Goal: Task Accomplishment & Management: Manage account settings

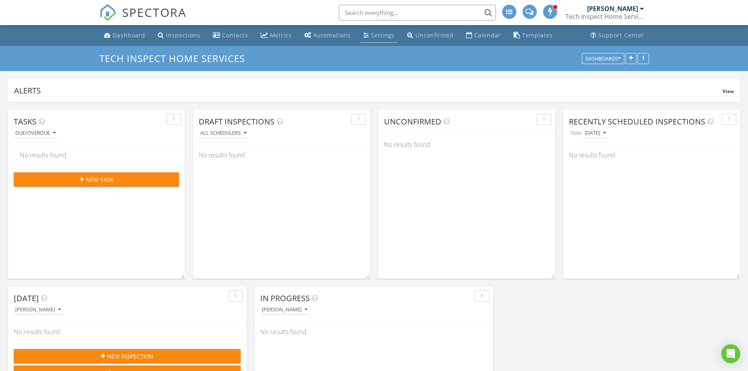
click at [378, 37] on div "Settings" at bounding box center [383, 34] width 24 height 7
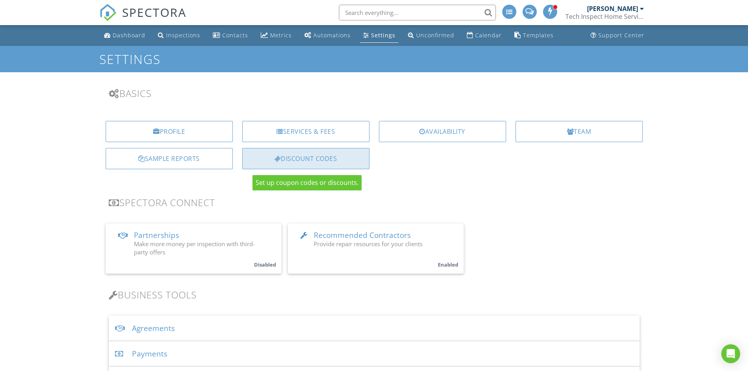
click at [284, 152] on div "Discount Codes" at bounding box center [305, 158] width 127 height 21
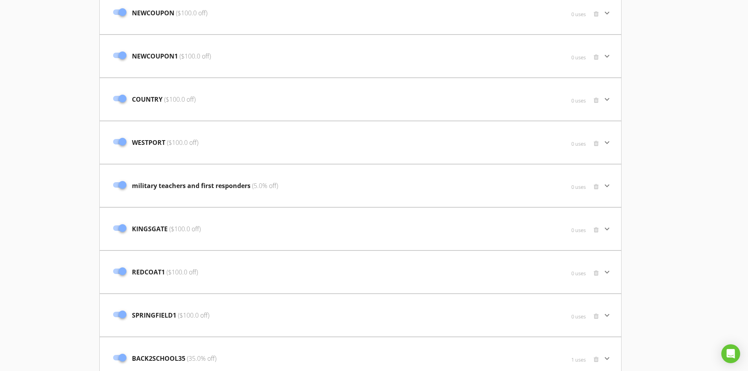
scroll to position [2031, 0]
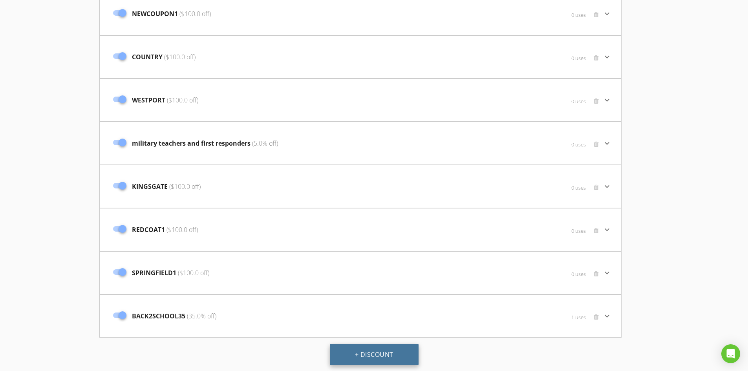
click at [388, 352] on button "+ Discount" at bounding box center [374, 354] width 89 height 21
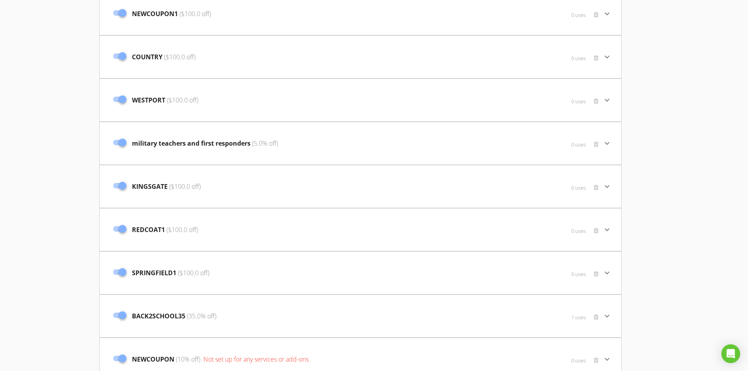
click at [438, 355] on div "0 uses" at bounding box center [520, 364] width 165 height 24
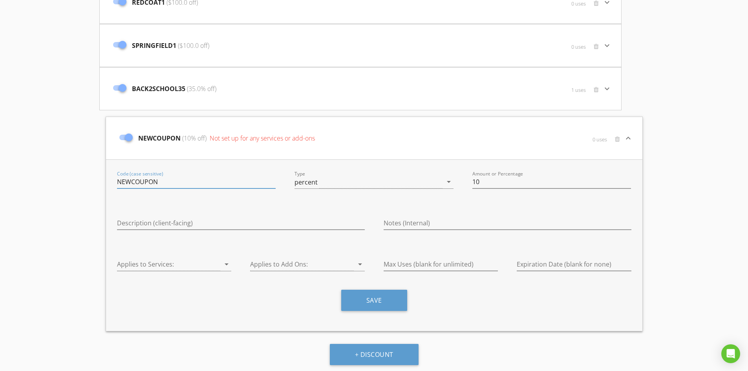
click at [271, 176] on input "NEWCOUPON" at bounding box center [196, 182] width 159 height 13
type input "CHESTERFIELD"
type input "100"
click at [199, 265] on div at bounding box center [169, 264] width 104 height 13
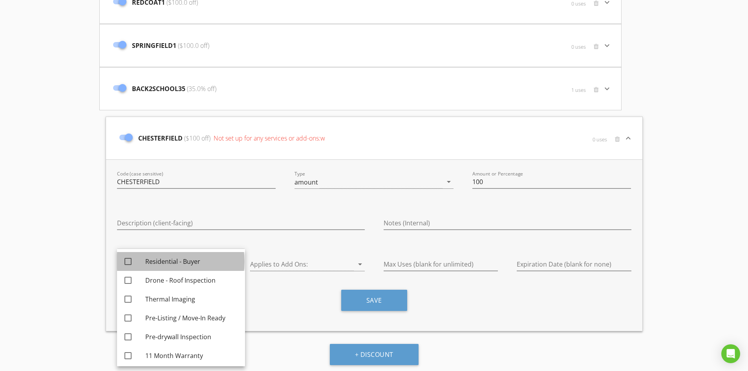
click at [195, 266] on div "Residential - Buyer" at bounding box center [191, 261] width 93 height 9
checkbox input "true"
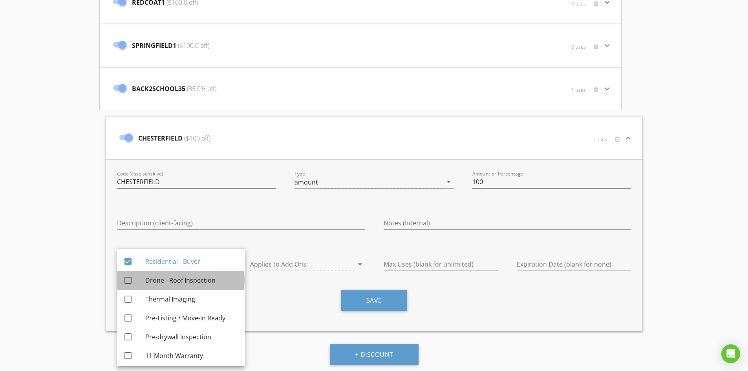
click at [189, 281] on div "Drone - Roof Inspection" at bounding box center [191, 280] width 93 height 9
checkbox input "true"
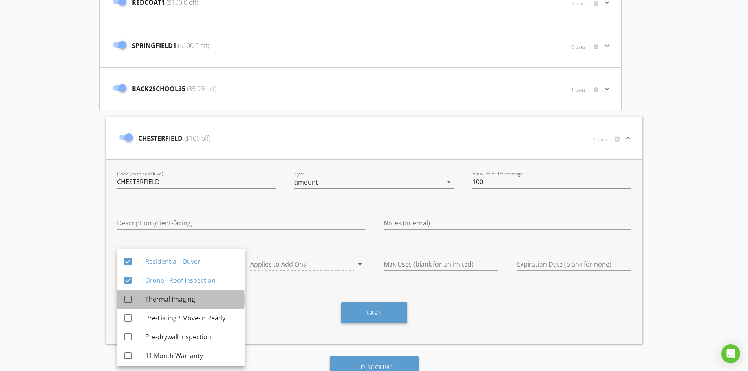
click at [183, 299] on div "Thermal Imaging" at bounding box center [191, 299] width 93 height 9
checkbox input "true"
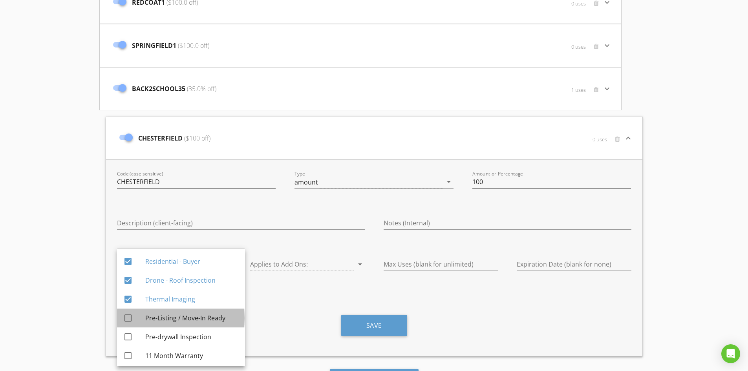
click at [185, 313] on div "Pre-Listing / Move-In Ready" at bounding box center [191, 318] width 93 height 19
checkbox input "true"
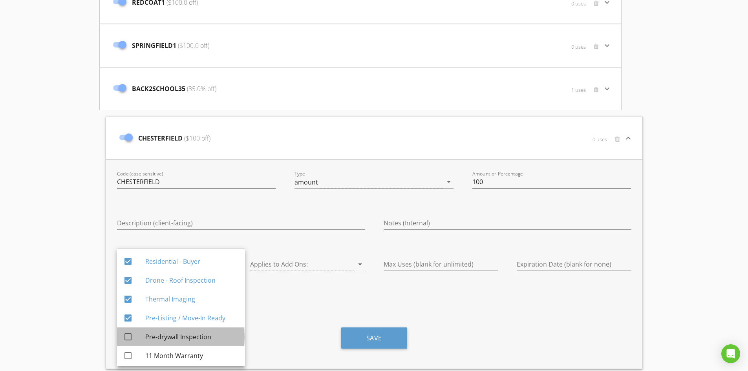
click at [183, 337] on div "Pre-drywall Inspection" at bounding box center [191, 336] width 93 height 9
checkbox input "true"
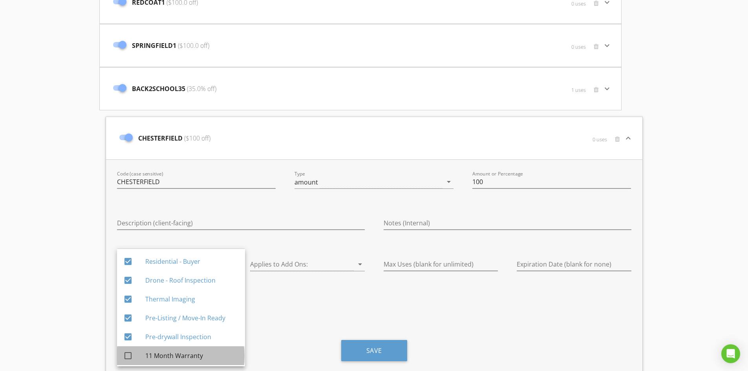
click at [179, 356] on div "11 Month Warranty" at bounding box center [191, 355] width 93 height 9
checkbox input "true"
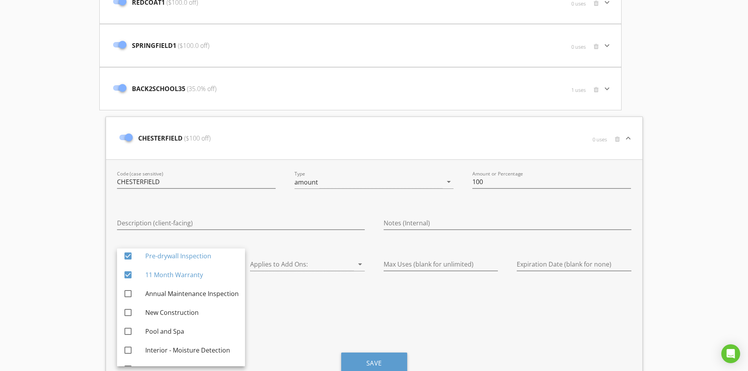
scroll to position [96, 0]
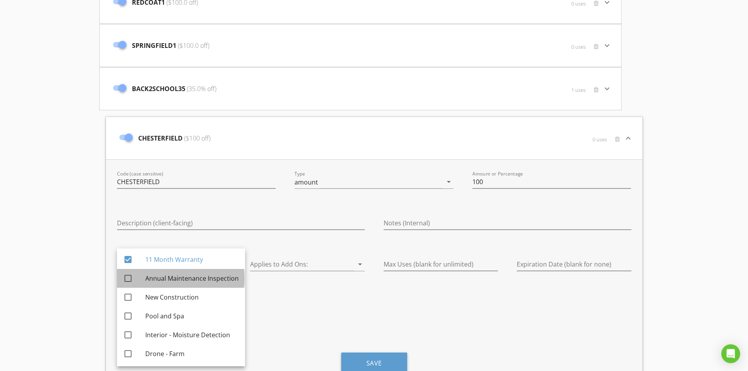
click at [212, 273] on div "Annual Maintenance Inspection" at bounding box center [191, 278] width 93 height 19
checkbox input "true"
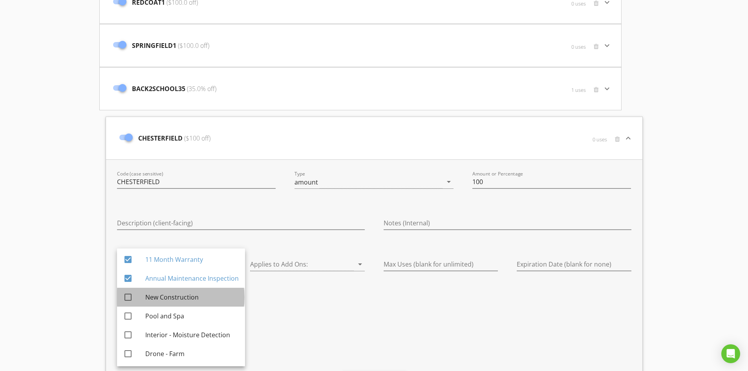
click at [186, 288] on div "New Construction" at bounding box center [191, 297] width 93 height 19
checkbox input "true"
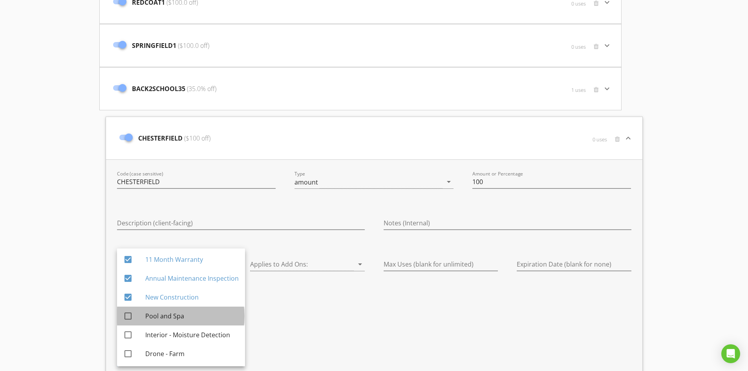
click at [171, 308] on div "Pool and Spa" at bounding box center [191, 316] width 93 height 19
checkbox input "true"
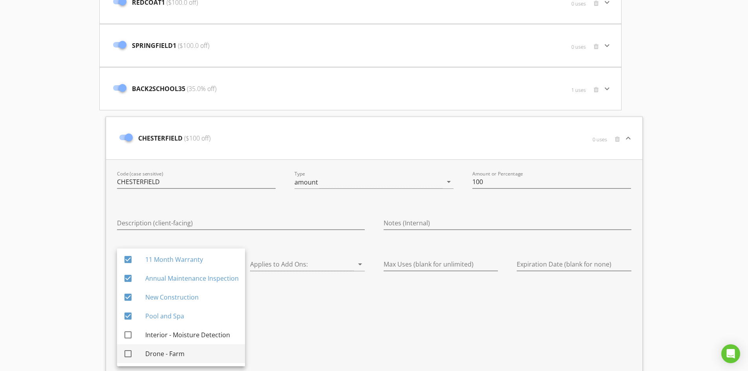
drag, startPoint x: 172, startPoint y: 335, endPoint x: 163, endPoint y: 360, distance: 26.8
click at [163, 360] on div "check_box Residential - Buyer check_box Drone - Roof Inspection check_box Therm…" at bounding box center [181, 260] width 128 height 214
click at [163, 360] on div "Drone - Farm" at bounding box center [191, 353] width 93 height 19
checkbox input "true"
click at [180, 337] on div "Interior - Moisture Detection" at bounding box center [191, 334] width 93 height 9
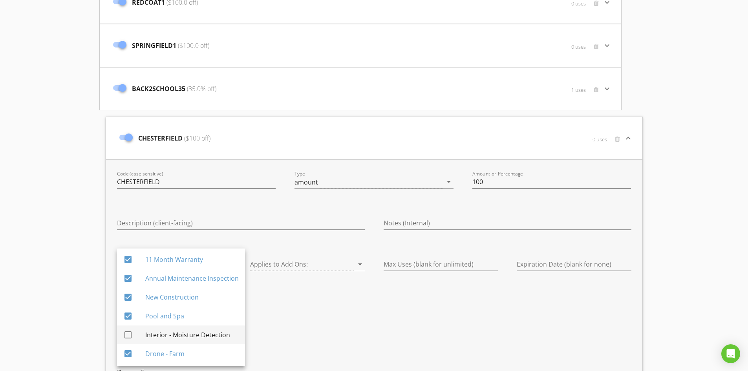
checkbox input "true"
click at [304, 310] on div "Applies to Add Ons: arrow_drop_down" at bounding box center [308, 326] width 134 height 154
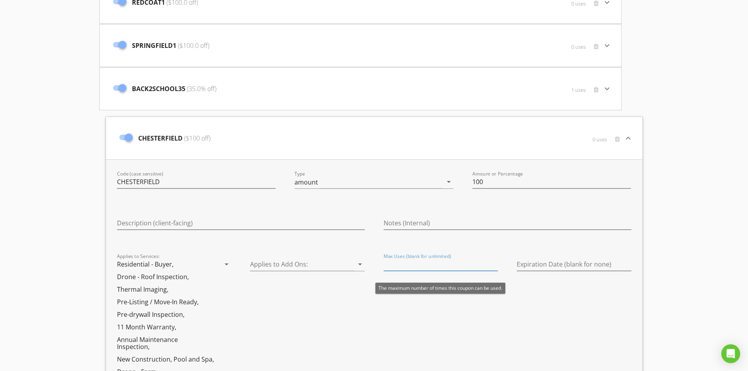
click at [434, 269] on input "Max Uses (blank for unlimited)" at bounding box center [441, 264] width 115 height 13
type input "1"
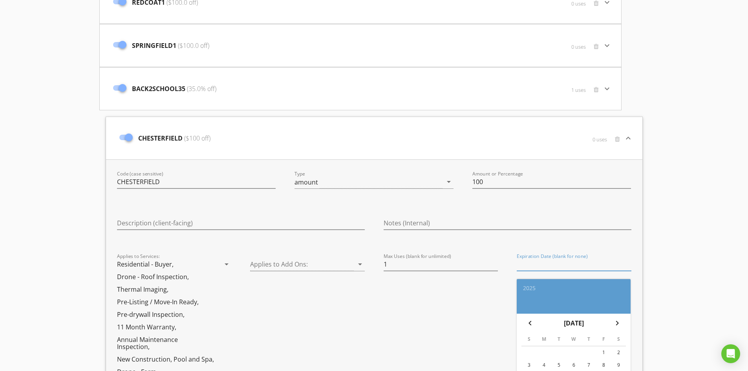
click at [547, 268] on input "Expiration Date (blank for none)" at bounding box center [574, 264] width 115 height 13
type input "2026-09-30"
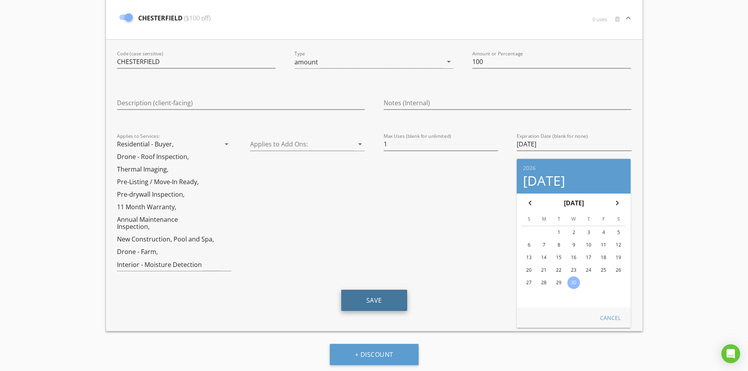
click at [358, 295] on button "Save" at bounding box center [374, 300] width 66 height 21
click at [630, 16] on icon "keyboard_arrow_down" at bounding box center [628, 17] width 9 height 9
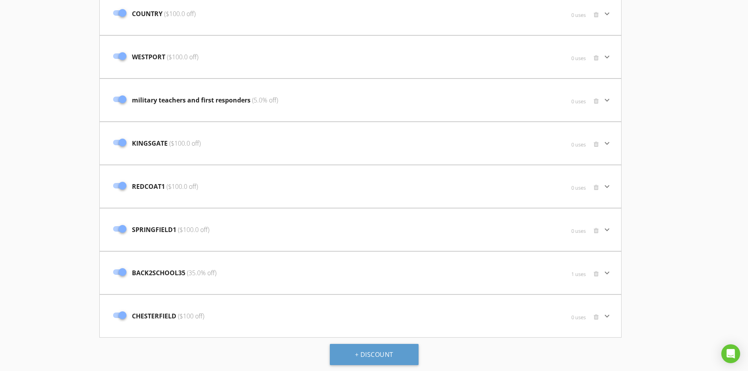
scroll to position [2074, 0]
click at [369, 348] on button "+ Discount" at bounding box center [374, 354] width 89 height 21
type input "NEWCOUPON"
type input "10"
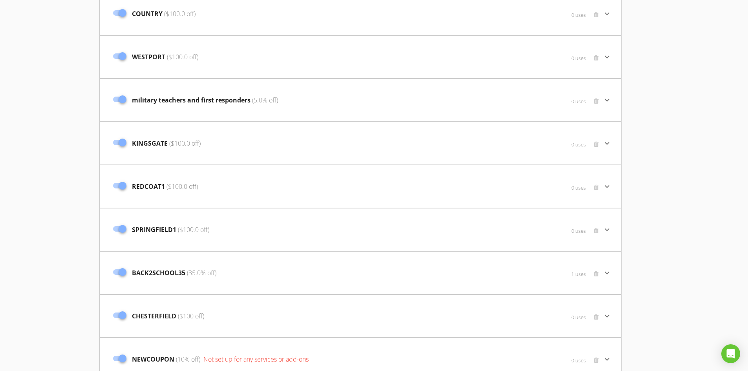
scroll to position [2117, 0]
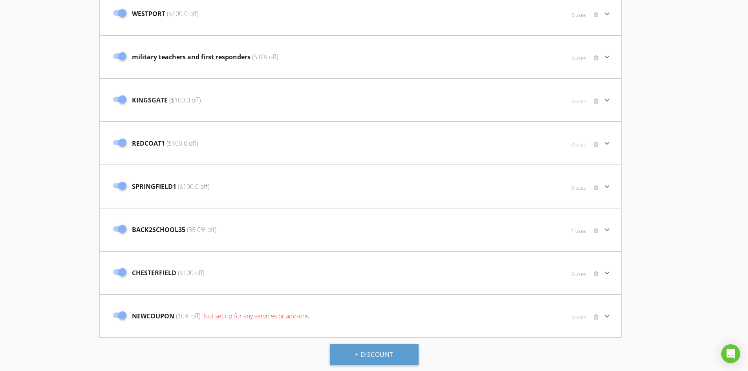
click at [302, 317] on span "Not set up for any services or add-ons" at bounding box center [255, 316] width 107 height 9
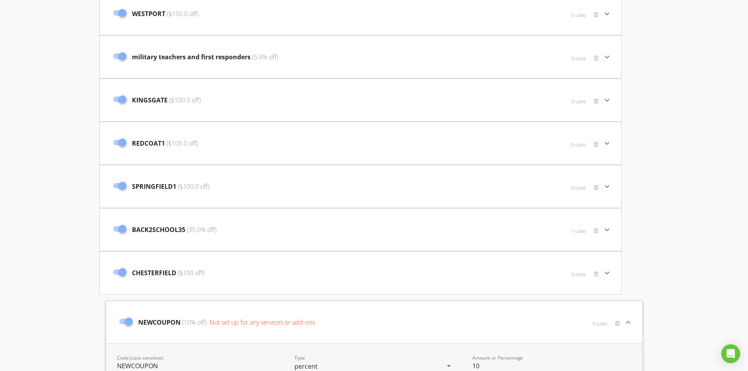
click at [156, 362] on input "NEWCOUPON" at bounding box center [196, 366] width 159 height 13
type input "NOTRE"
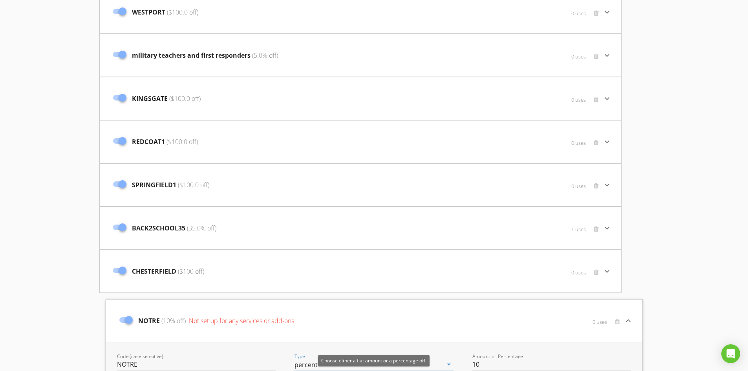
click at [332, 367] on div "percent" at bounding box center [369, 364] width 148 height 13
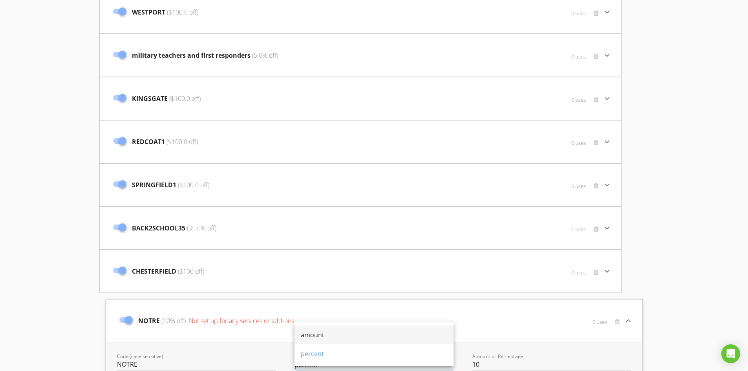
click at [323, 332] on div "amount" at bounding box center [374, 334] width 147 height 9
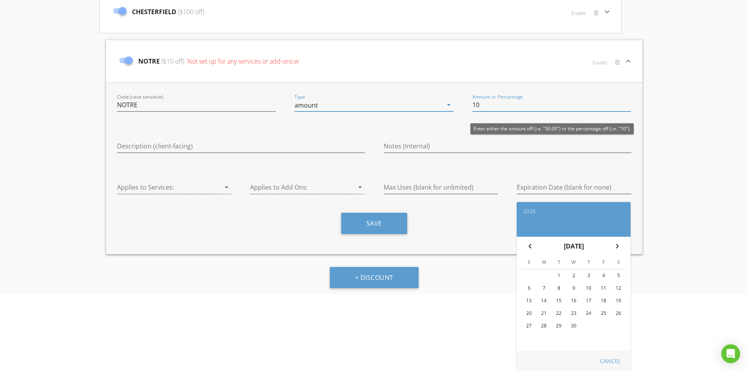
click at [505, 106] on input "10" at bounding box center [552, 105] width 159 height 13
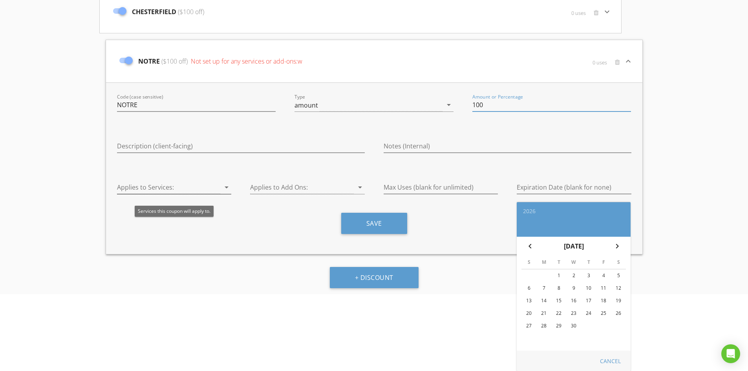
type input "100"
click at [167, 185] on div at bounding box center [169, 187] width 104 height 13
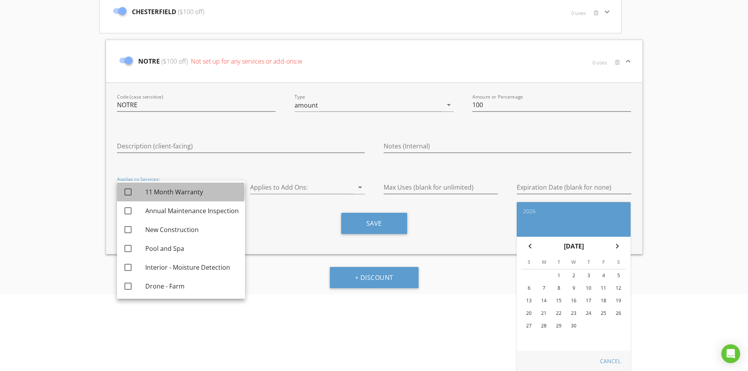
click at [165, 194] on div "11 Month Warranty" at bounding box center [191, 191] width 93 height 9
checkbox input "true"
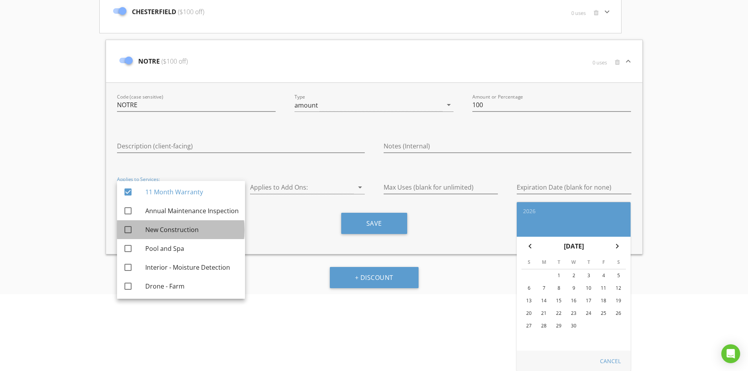
click at [160, 223] on div "New Construction" at bounding box center [191, 229] width 93 height 19
checkbox input "true"
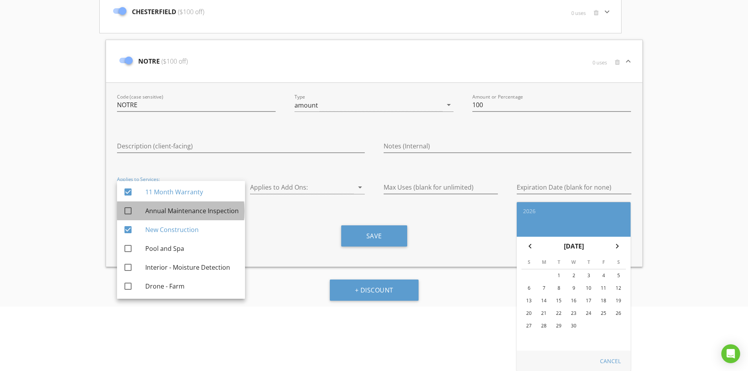
click at [161, 218] on div "Annual Maintenance Inspection" at bounding box center [191, 211] width 93 height 19
checkbox input "true"
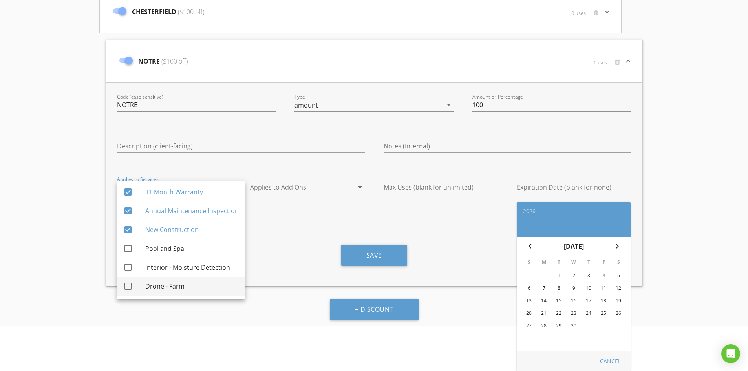
drag, startPoint x: 159, startPoint y: 246, endPoint x: 156, endPoint y: 281, distance: 35.5
click at [156, 281] on div "check_box_outline_blank Residential - Buyer check_box_outline_blank Drone - Roo…" at bounding box center [181, 192] width 128 height 214
click at [156, 281] on div "Drone - Farm" at bounding box center [191, 286] width 93 height 19
checkbox input "true"
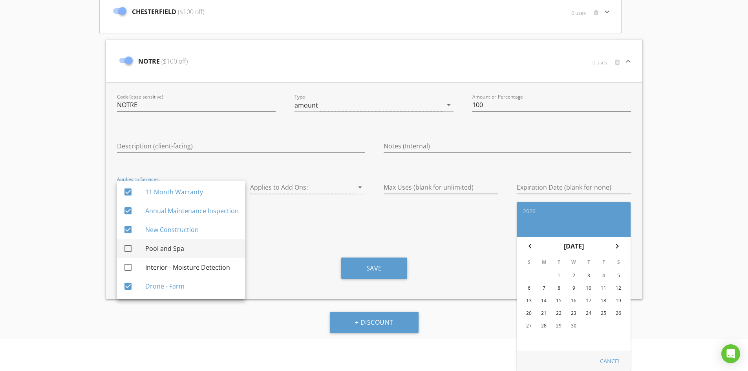
drag, startPoint x: 161, startPoint y: 268, endPoint x: 163, endPoint y: 251, distance: 16.3
click at [163, 251] on div "check_box_outline_blank Residential - Buyer check_box_outline_blank Drone - Roo…" at bounding box center [181, 192] width 128 height 214
click at [163, 251] on div "Pool and Spa" at bounding box center [191, 248] width 93 height 9
checkbox input "true"
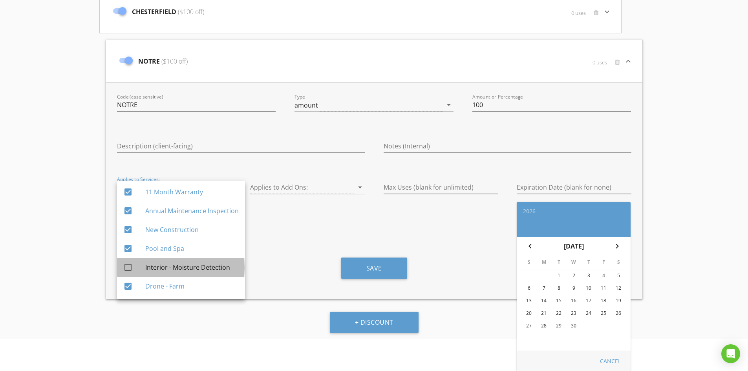
click at [178, 258] on div "Interior - Moisture Detection" at bounding box center [191, 267] width 93 height 19
checkbox input "true"
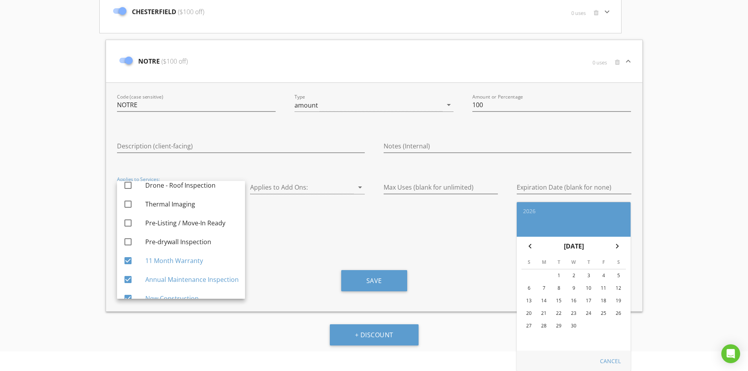
scroll to position [0, 0]
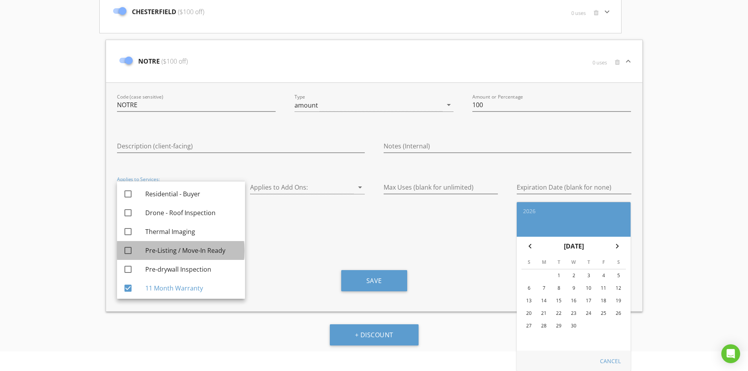
click at [181, 255] on div "Pre-Listing / Move-In Ready" at bounding box center [191, 250] width 93 height 9
checkbox input "true"
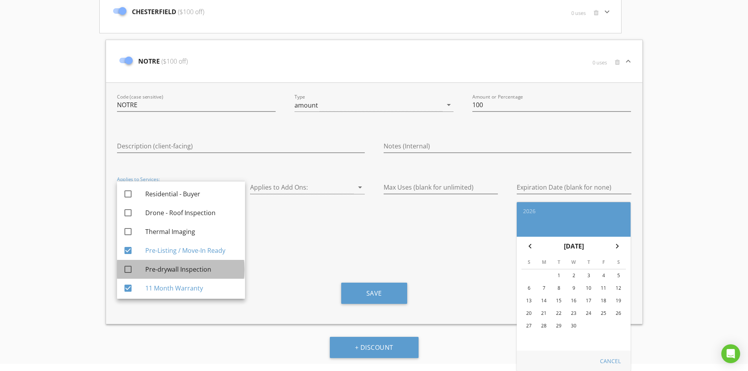
click at [171, 275] on div "Pre-drywall Inspection" at bounding box center [191, 269] width 93 height 19
checkbox input "true"
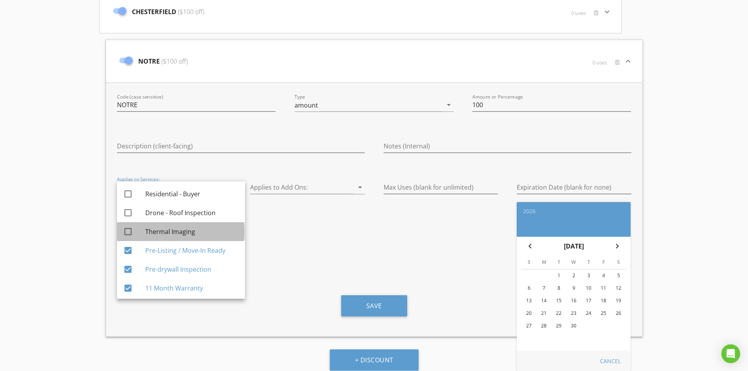
click at [180, 230] on div "Thermal Imaging" at bounding box center [191, 231] width 93 height 9
checkbox input "true"
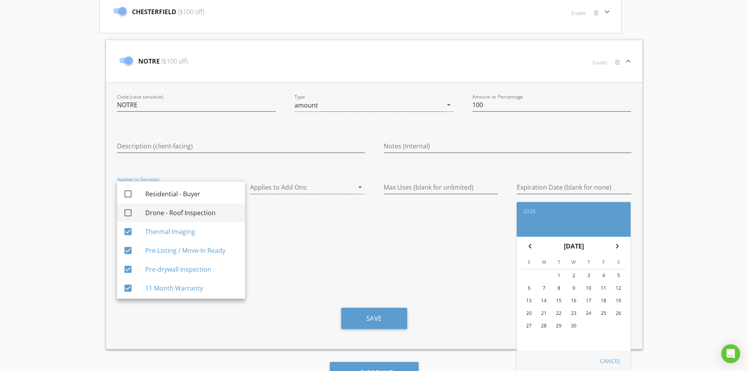
click at [188, 204] on div "Drone - Roof Inspection" at bounding box center [191, 212] width 93 height 19
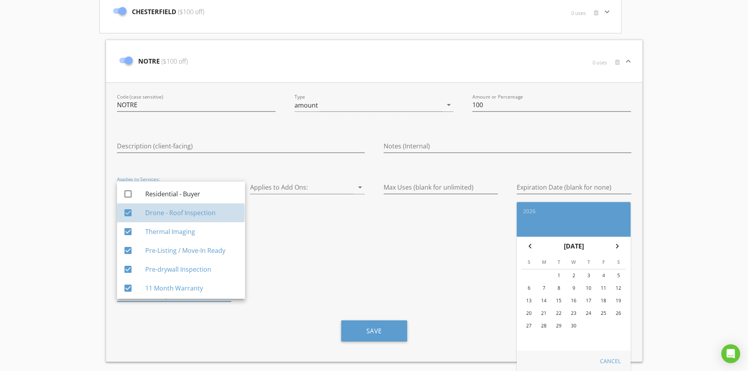
checkbox input "true"
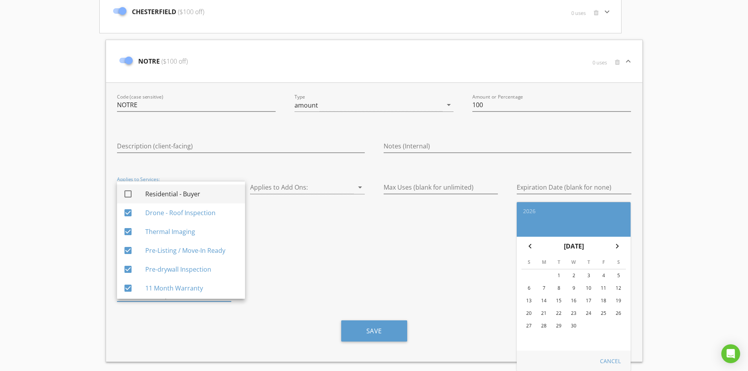
click at [191, 193] on div "Residential - Buyer" at bounding box center [191, 193] width 93 height 9
checkbox input "true"
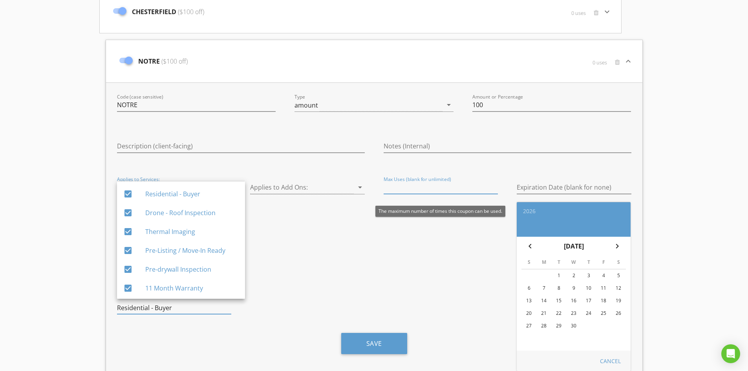
click at [411, 186] on input "Max Uses (blank for unlimited)" at bounding box center [441, 187] width 115 height 13
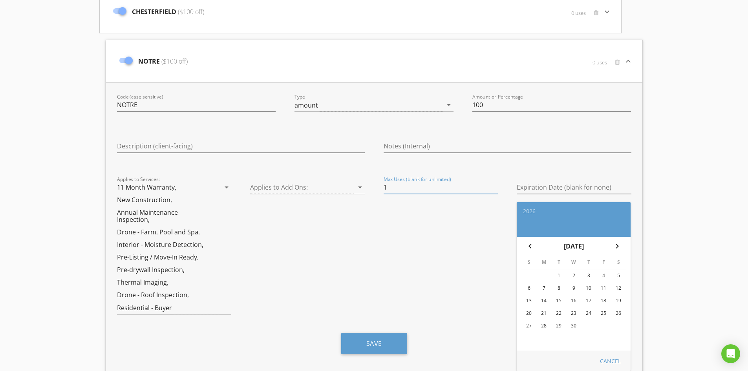
type input "1"
click at [551, 188] on input "Expiration Date (blank for none)" at bounding box center [574, 187] width 115 height 13
type input "2026-09-30"
click at [575, 326] on div "30" at bounding box center [574, 326] width 13 height 13
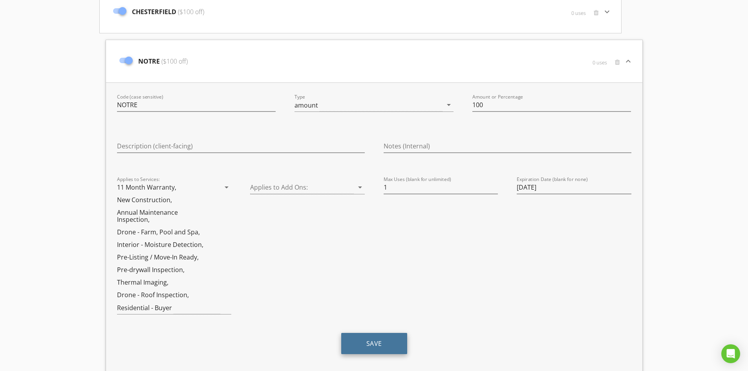
click at [383, 335] on button "Save" at bounding box center [374, 343] width 66 height 21
click at [351, 342] on button "Save" at bounding box center [374, 343] width 66 height 21
drag, startPoint x: 748, startPoint y: 310, endPoint x: 744, endPoint y: 344, distance: 34.4
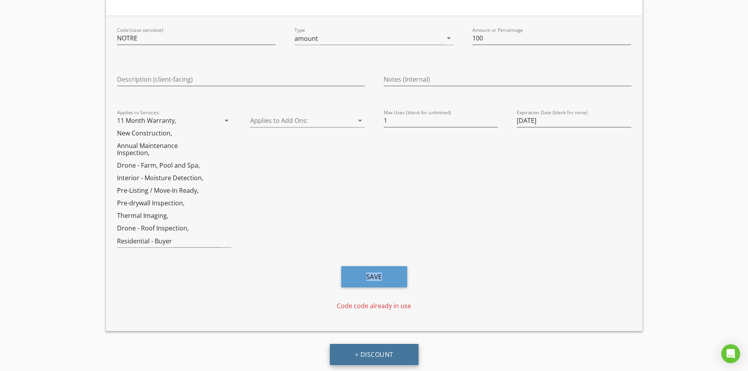
click at [394, 350] on button "+ Discount" at bounding box center [374, 354] width 89 height 21
type input "NEWCOUPON"
type input "10"
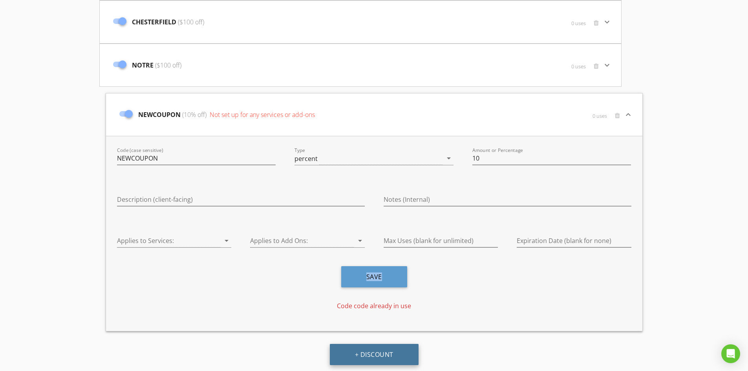
scroll to position [2368, 0]
click at [209, 156] on input "NEWCOUPON" at bounding box center [196, 158] width 159 height 13
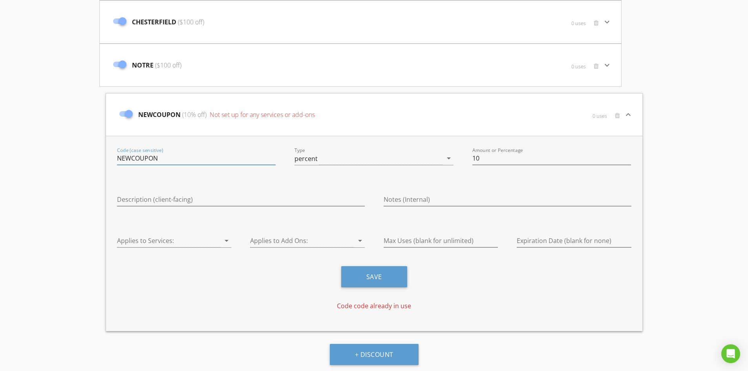
paste input "KINGSPOINTE"
type input "KINGSPOINTE"
click at [343, 163] on div "percent" at bounding box center [369, 158] width 148 height 13
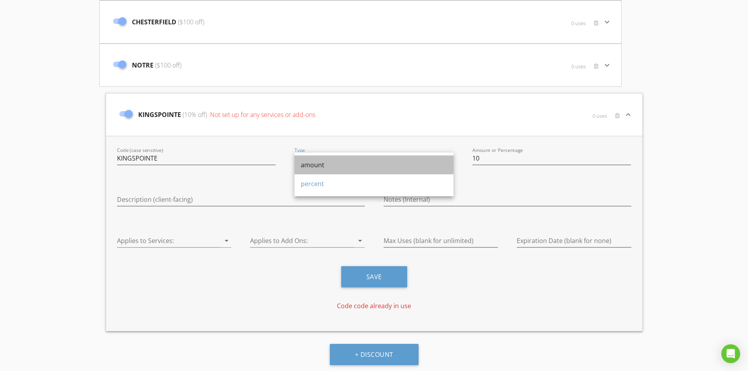
click at [334, 169] on div "amount" at bounding box center [374, 164] width 147 height 9
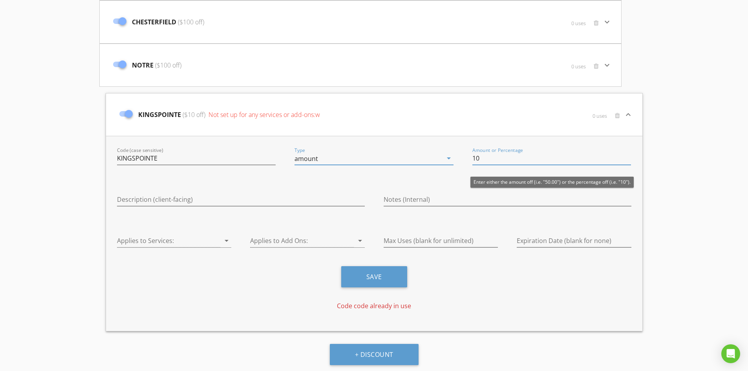
click at [504, 159] on input "10" at bounding box center [552, 158] width 159 height 13
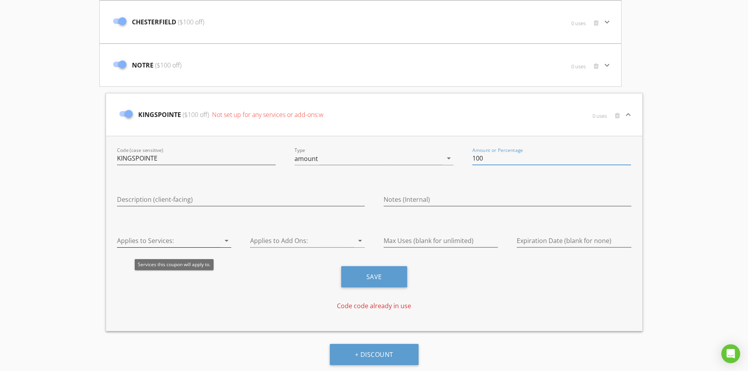
type input "100"
click at [191, 237] on div at bounding box center [169, 241] width 104 height 13
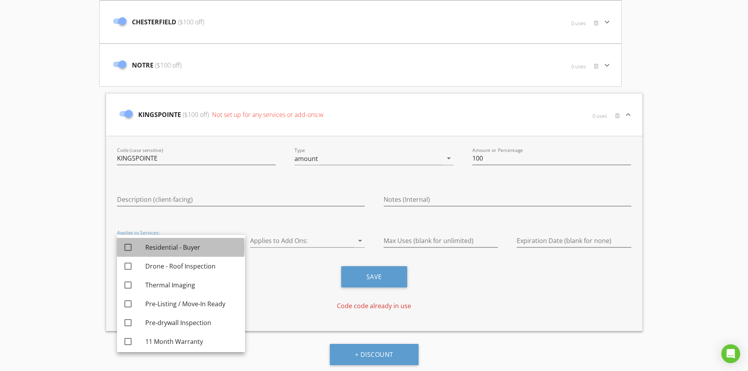
click at [146, 245] on div "Residential - Buyer" at bounding box center [191, 247] width 93 height 9
checkbox input "true"
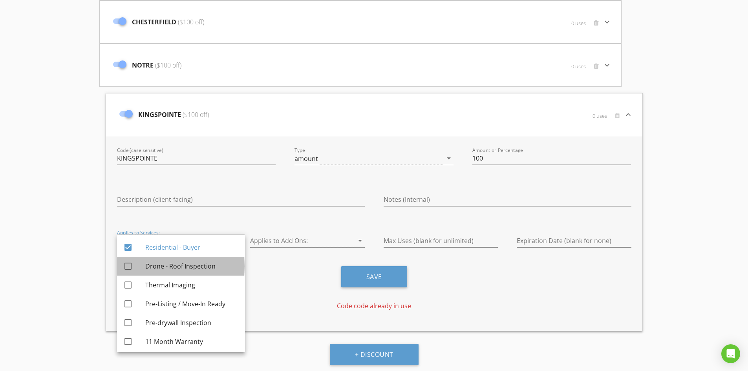
click at [144, 262] on div "check_box_outline_blank" at bounding box center [134, 266] width 22 height 9
checkbox input "true"
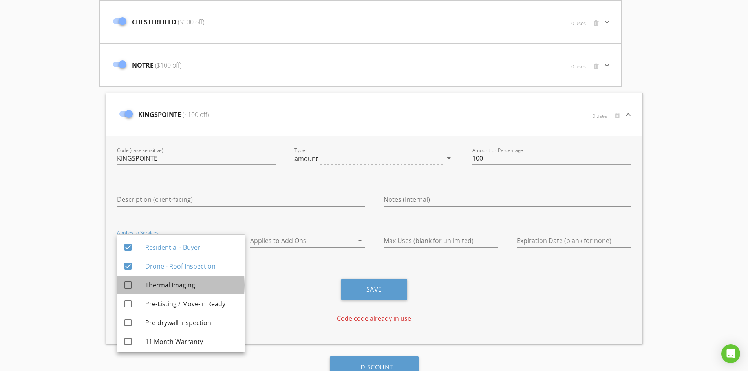
click at [144, 280] on div "check_box_outline_blank" at bounding box center [134, 285] width 22 height 19
checkbox input "true"
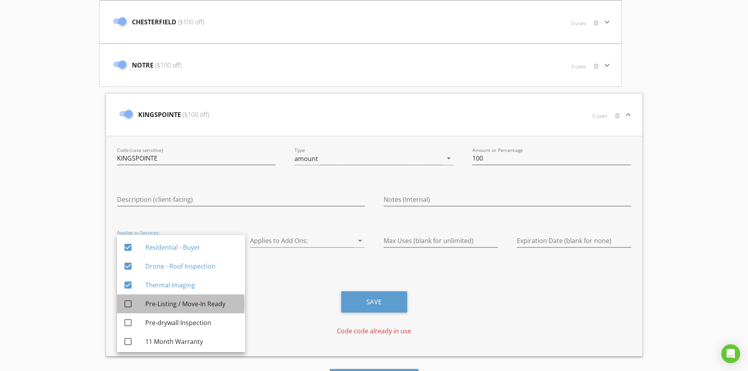
click at [144, 298] on div "check_box_outline_blank" at bounding box center [134, 304] width 22 height 19
checkbox input "true"
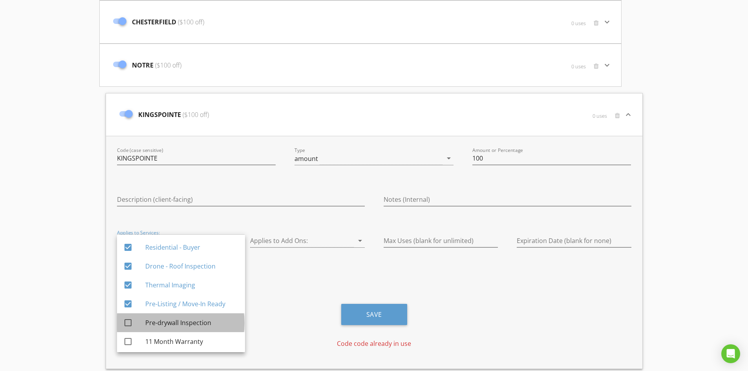
click at [145, 315] on div "check_box_outline_blank" at bounding box center [134, 322] width 22 height 19
checkbox input "true"
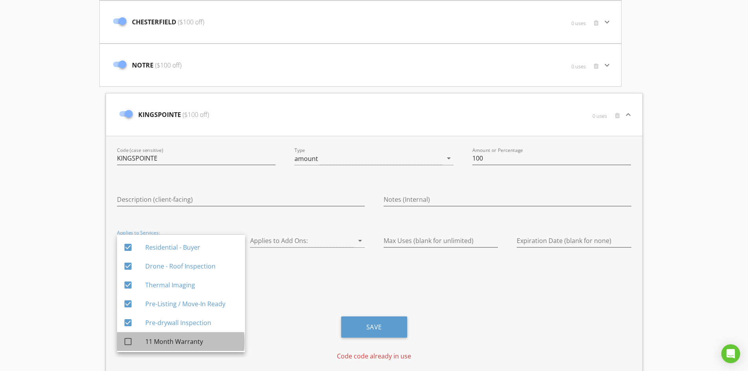
click at [145, 337] on div "check_box_outline_blank" at bounding box center [134, 341] width 22 height 9
checkbox input "true"
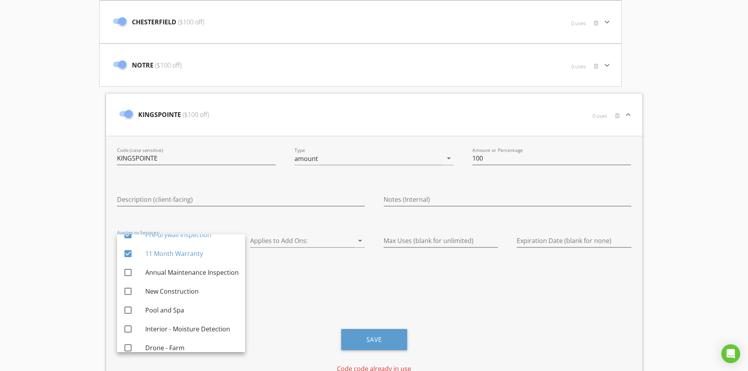
scroll to position [95, 0]
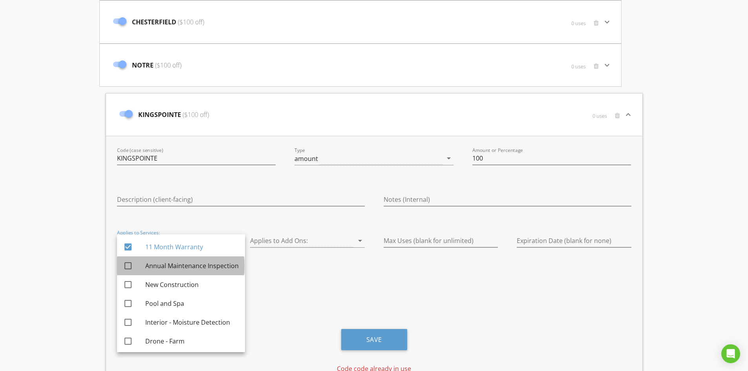
click at [224, 273] on div "Annual Maintenance Inspection" at bounding box center [191, 266] width 93 height 19
checkbox input "true"
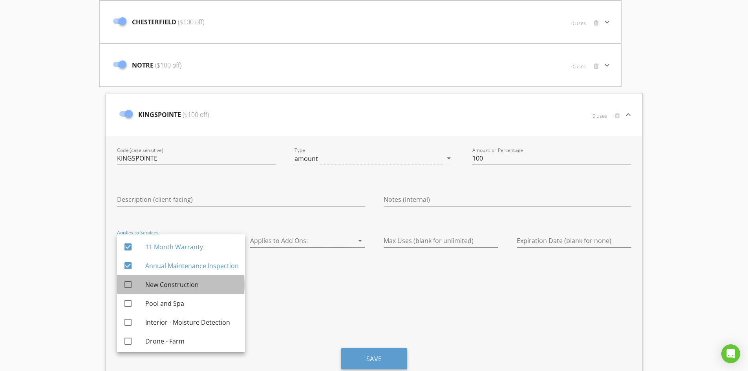
click at [185, 281] on div "New Construction" at bounding box center [191, 284] width 93 height 9
checkbox input "true"
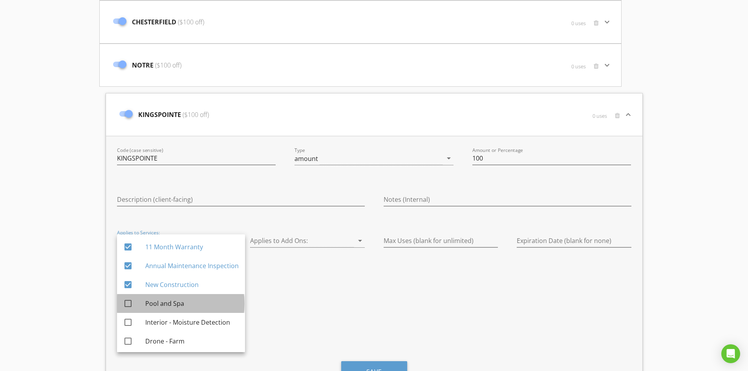
click at [165, 295] on div "Pool and Spa" at bounding box center [191, 303] width 93 height 19
checkbox input "true"
click at [164, 323] on div "Interior - Moisture Detection" at bounding box center [191, 322] width 93 height 9
checkbox input "true"
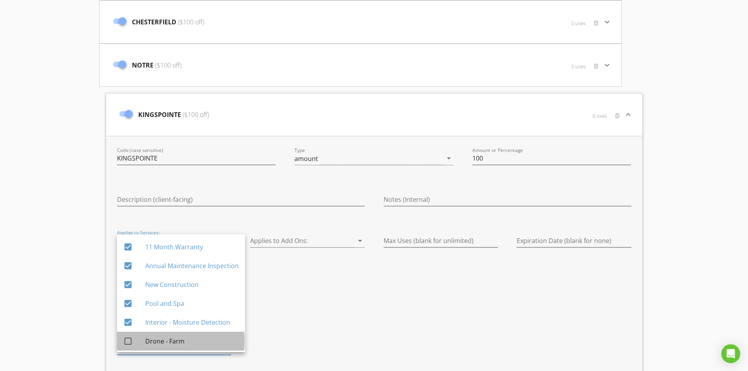
click at [163, 344] on div "Drone - Farm" at bounding box center [191, 341] width 93 height 9
checkbox input "true"
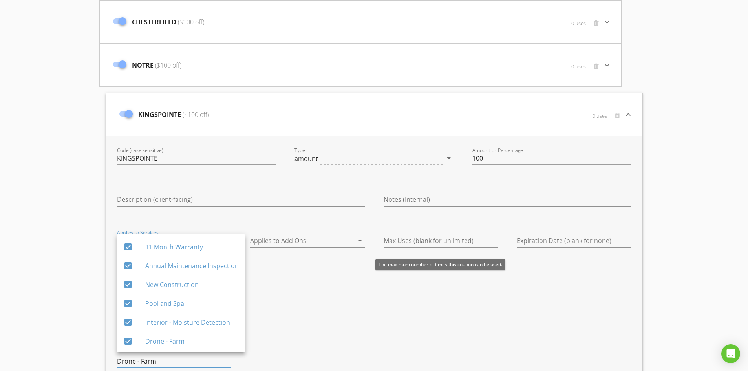
click at [414, 233] on div "Max Uses (blank for unlimited)" at bounding box center [441, 243] width 115 height 26
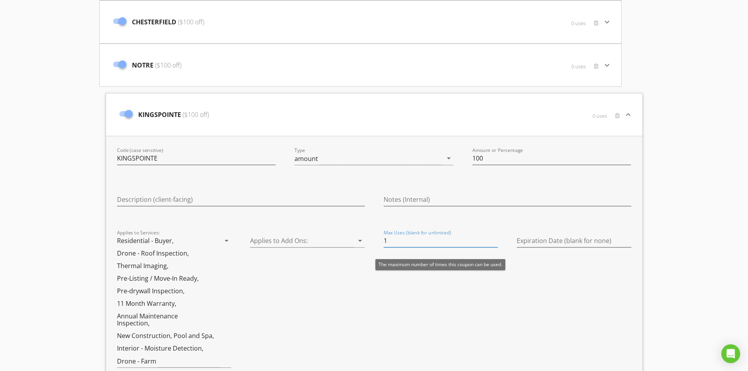
click at [414, 238] on input "1" at bounding box center [441, 241] width 115 height 13
type input "1"
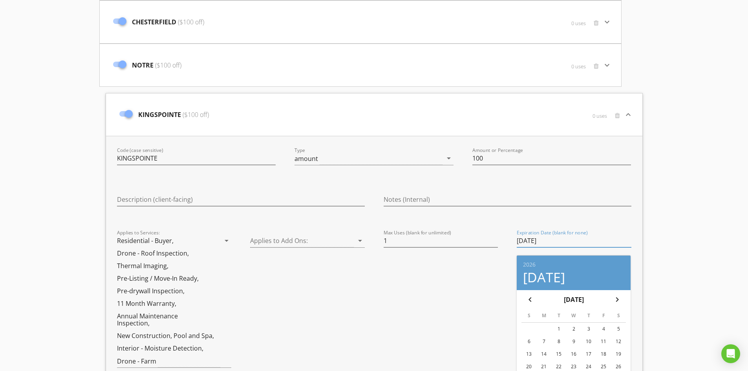
type input "2026-09-30"
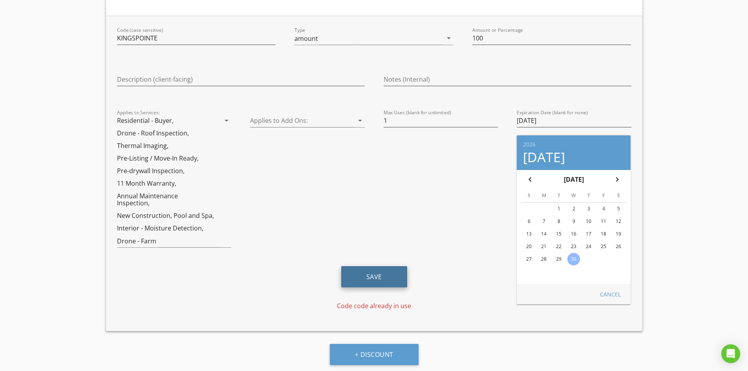
click at [395, 270] on button "Save" at bounding box center [374, 276] width 66 height 21
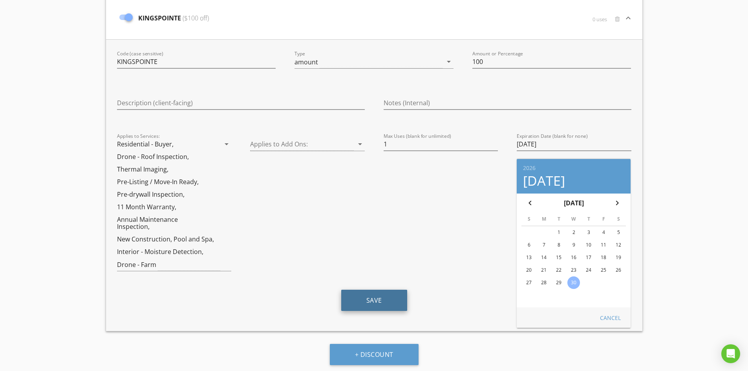
click at [371, 300] on button "Save" at bounding box center [374, 300] width 66 height 21
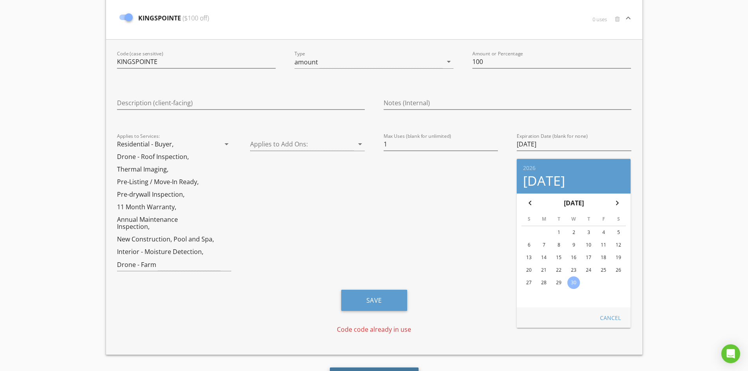
click at [381, 369] on button "+ Discount" at bounding box center [374, 378] width 89 height 21
type input "NEWCOUPON"
type input "10"
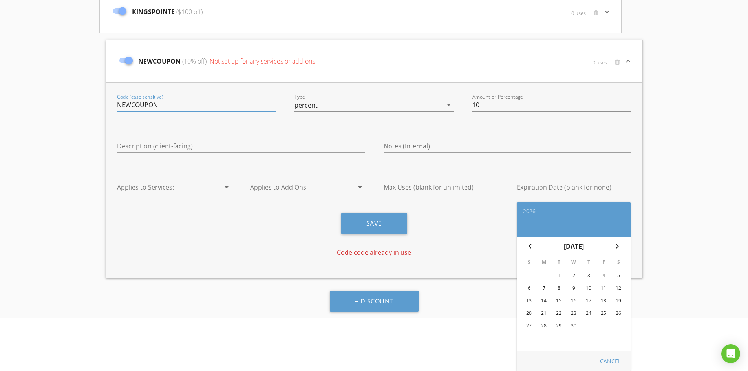
click at [244, 103] on input "NEWCOUPON" at bounding box center [196, 105] width 159 height 13
type input "MISTY"
click at [430, 104] on div "percent" at bounding box center [369, 105] width 148 height 13
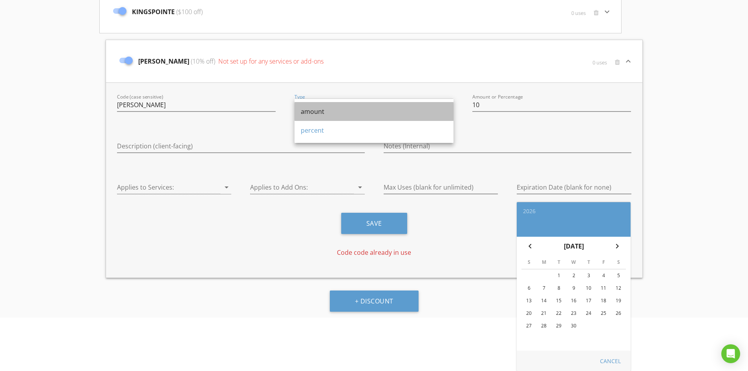
click at [409, 115] on div "amount" at bounding box center [374, 111] width 147 height 9
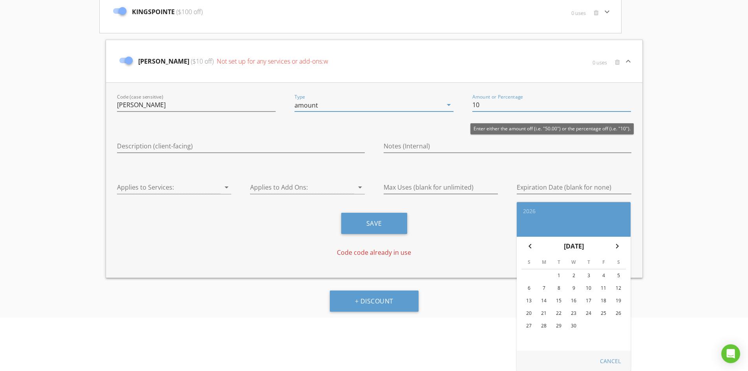
click at [513, 104] on input "10" at bounding box center [552, 105] width 159 height 13
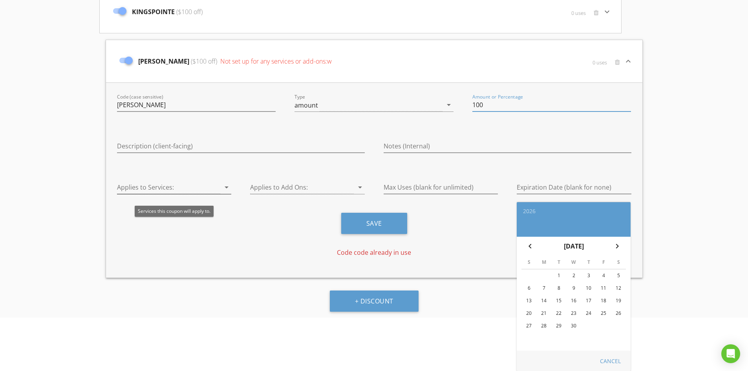
type input "100"
click at [181, 185] on div at bounding box center [169, 187] width 104 height 13
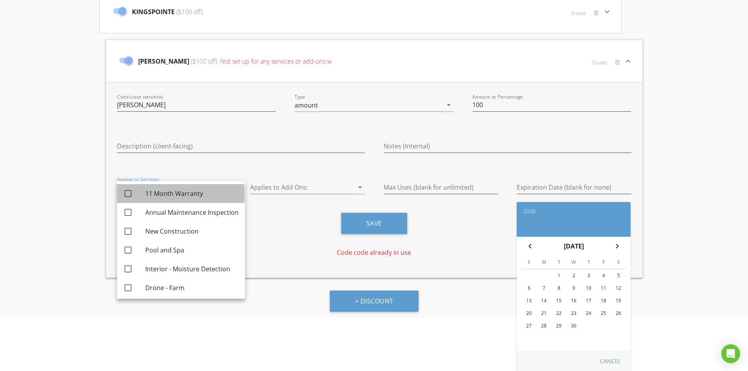
click at [178, 192] on div "11 Month Warranty" at bounding box center [191, 193] width 93 height 9
checkbox input "true"
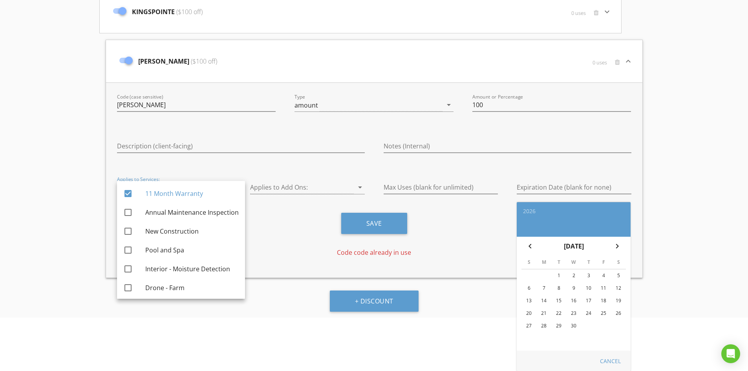
scroll to position [0, 0]
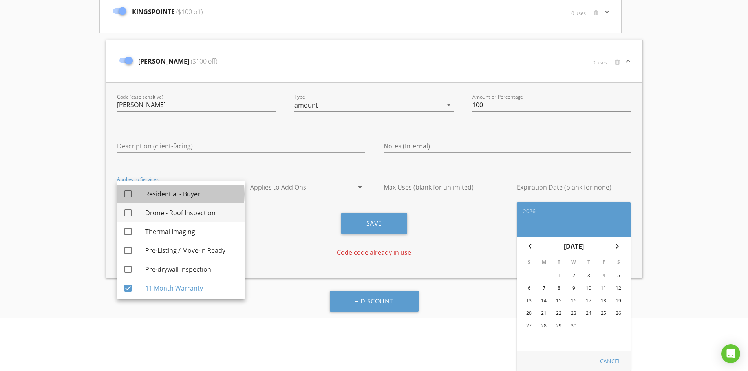
drag, startPoint x: 196, startPoint y: 189, endPoint x: 182, endPoint y: 216, distance: 31.1
click at [182, 216] on div "check_box_outline_blank Residential - Buyer check_box_outline_blank Drone - Roo…" at bounding box center [181, 288] width 128 height 214
click at [182, 216] on div "Drone - Roof Inspection" at bounding box center [191, 212] width 93 height 9
checkbox input "true"
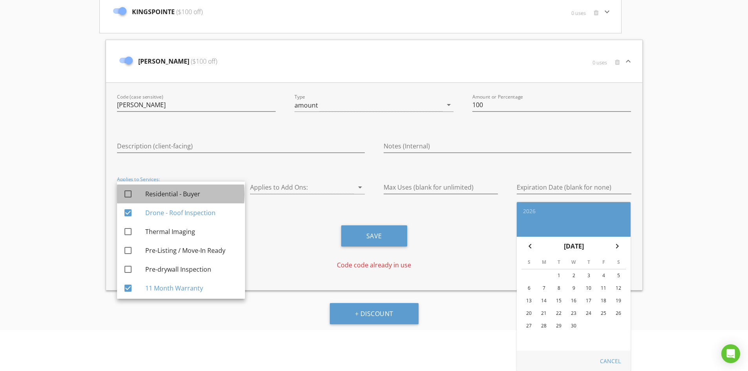
click at [188, 193] on div "Residential - Buyer" at bounding box center [191, 193] width 93 height 9
checkbox input "true"
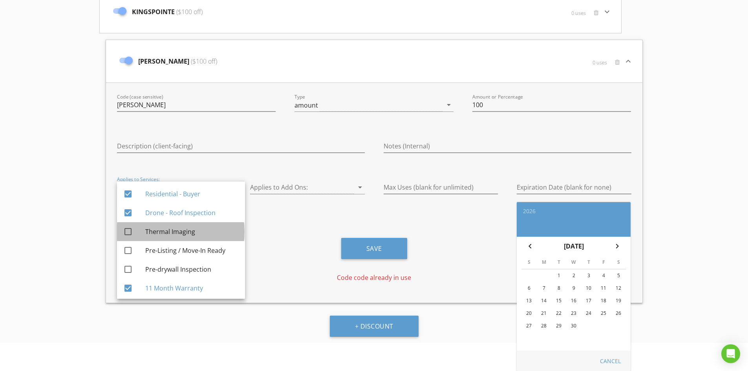
click at [174, 227] on div "Thermal Imaging" at bounding box center [191, 231] width 93 height 19
checkbox input "true"
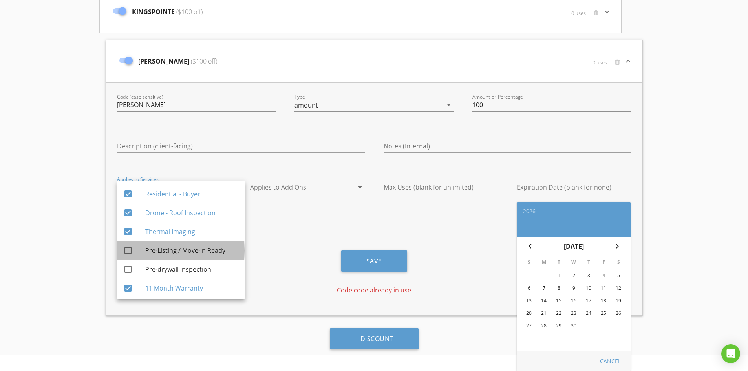
click at [173, 249] on div "Pre-Listing / Move-In Ready" at bounding box center [191, 250] width 93 height 9
checkbox input "true"
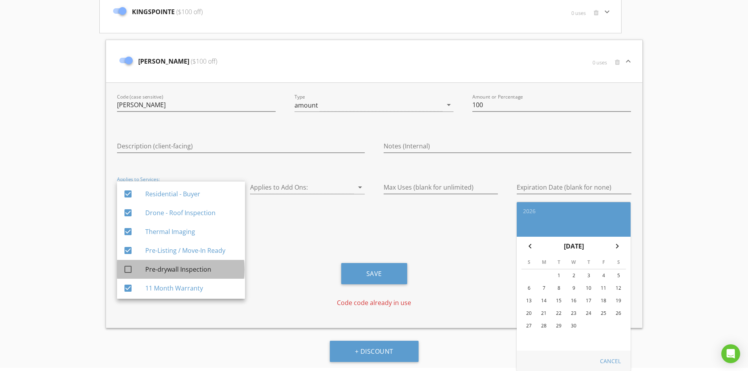
click at [172, 269] on div "Pre-drywall Inspection" at bounding box center [191, 269] width 93 height 9
checkbox input "true"
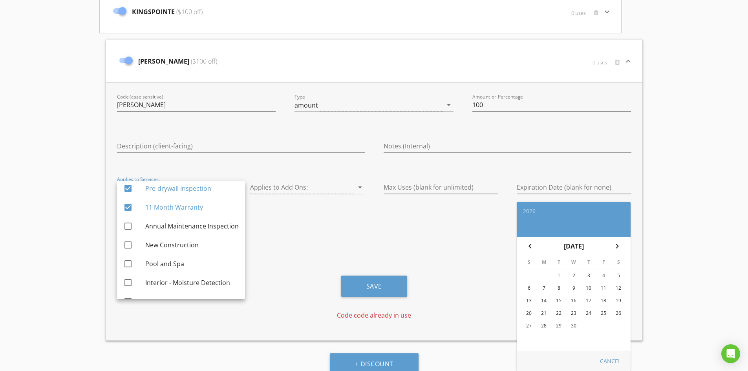
scroll to position [96, 0]
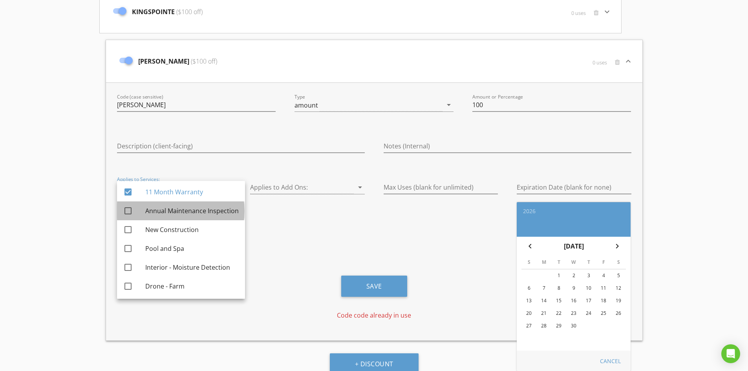
click at [215, 207] on div "Annual Maintenance Inspection" at bounding box center [191, 210] width 93 height 9
checkbox input "true"
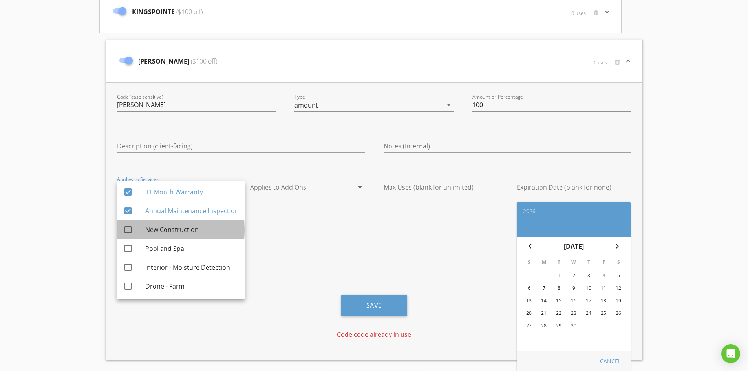
click at [174, 231] on div "New Construction" at bounding box center [191, 229] width 93 height 9
checkbox input "true"
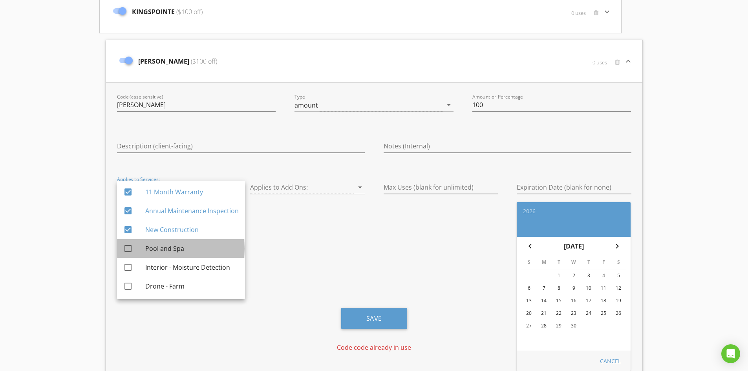
click at [160, 251] on div "Pool and Spa" at bounding box center [191, 248] width 93 height 9
checkbox input "true"
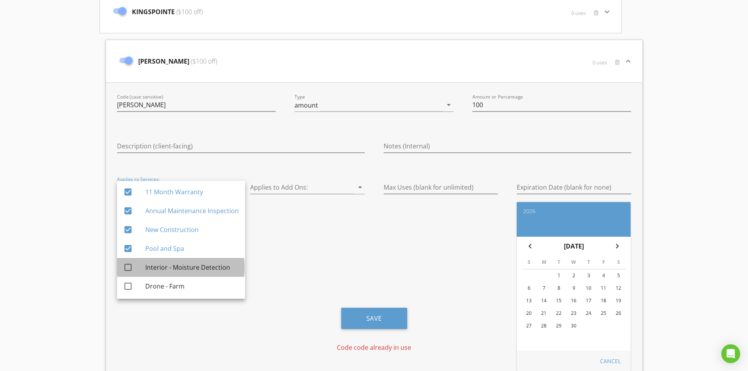
click at [160, 269] on div "Interior - Moisture Detection" at bounding box center [191, 267] width 93 height 9
checkbox input "true"
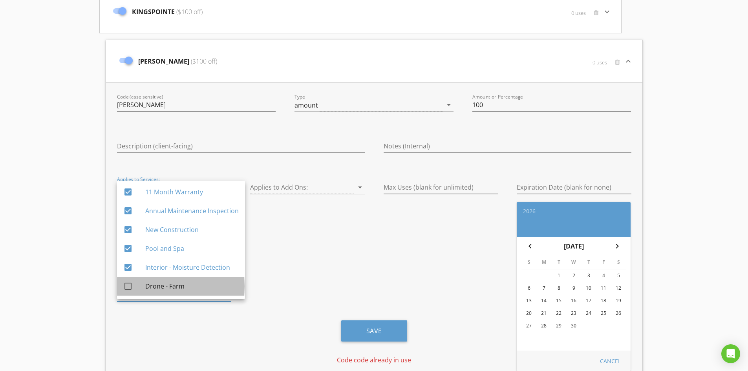
click at [161, 282] on div "Drone - Farm" at bounding box center [191, 286] width 93 height 9
checkbox input "true"
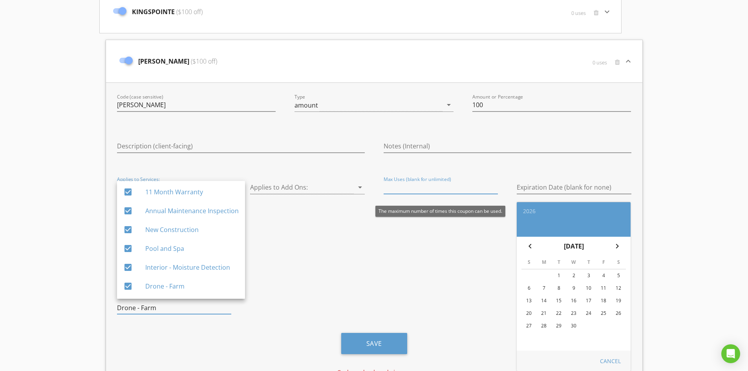
click at [400, 192] on input "Max Uses (blank for unlimited)" at bounding box center [441, 187] width 115 height 13
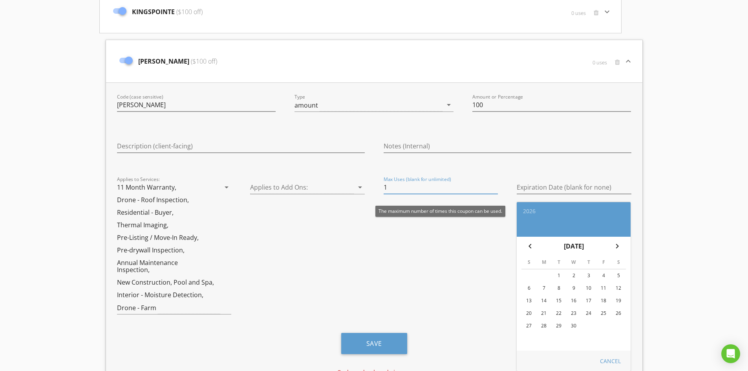
type input "1"
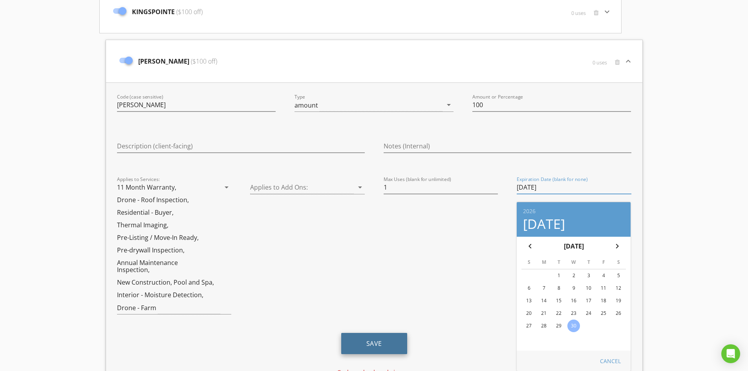
type input "2026-09-30"
click at [366, 339] on button "Save" at bounding box center [374, 343] width 66 height 21
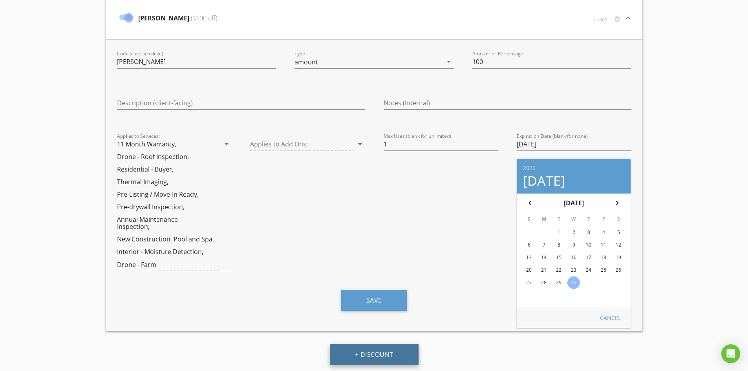
click at [400, 350] on button "+ Discount" at bounding box center [374, 354] width 89 height 21
type input "NEWCOUPON"
type input "10"
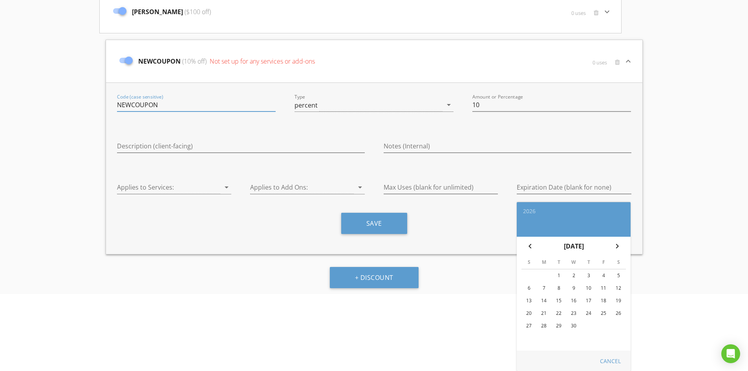
click at [218, 106] on input "NEWCOUPON" at bounding box center [196, 105] width 159 height 13
type input "QUIET"
type input "100"
click at [170, 188] on div at bounding box center [169, 187] width 104 height 13
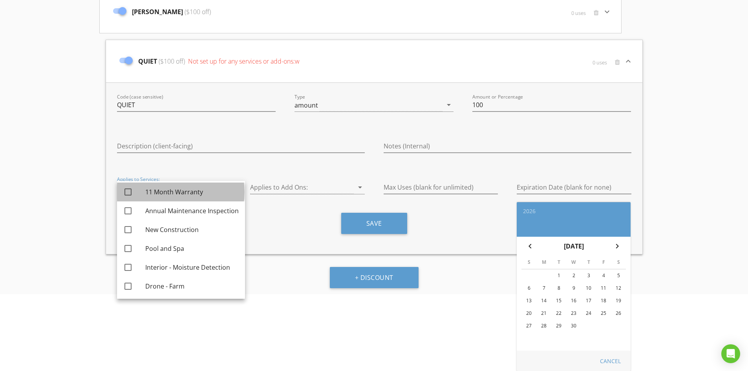
click at [170, 191] on div "11 Month Warranty" at bounding box center [191, 191] width 93 height 9
checkbox input "true"
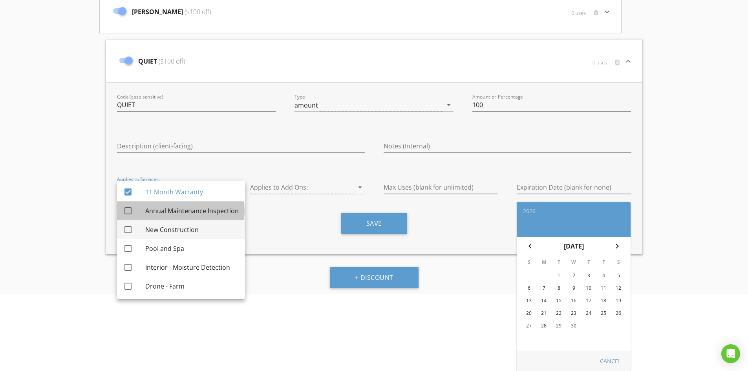
drag, startPoint x: 165, startPoint y: 209, endPoint x: 159, endPoint y: 232, distance: 23.2
click at [159, 232] on div "check_box_outline_blank Residential - Buyer check_box_outline_blank Drone - Roo…" at bounding box center [181, 192] width 128 height 214
click at [159, 232] on div "New Construction" at bounding box center [191, 229] width 93 height 9
checkbox input "true"
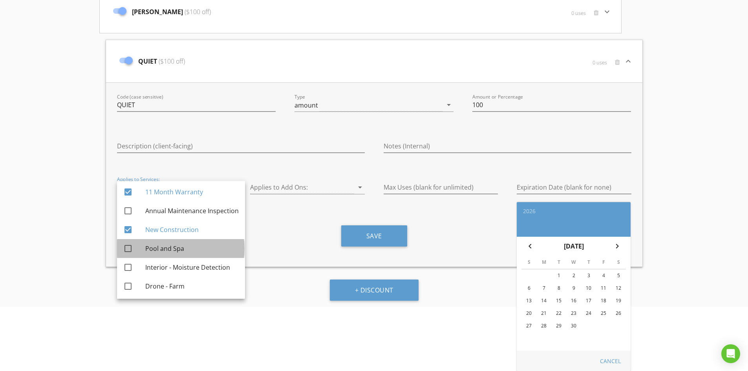
click at [156, 248] on div "Pool and Spa" at bounding box center [191, 248] width 93 height 9
checkbox input "true"
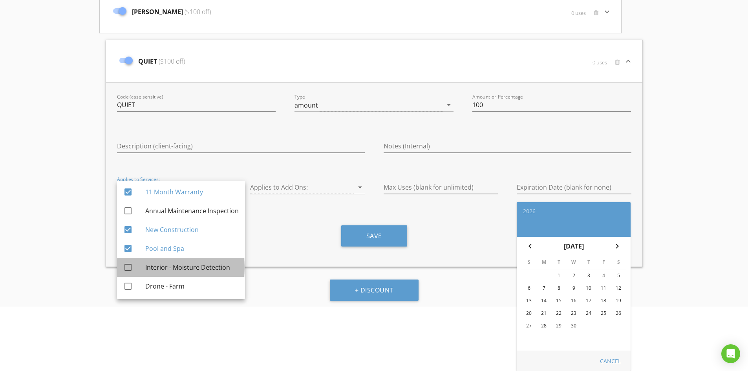
click at [154, 266] on div "Interior - Moisture Detection" at bounding box center [191, 267] width 93 height 9
checkbox input "true"
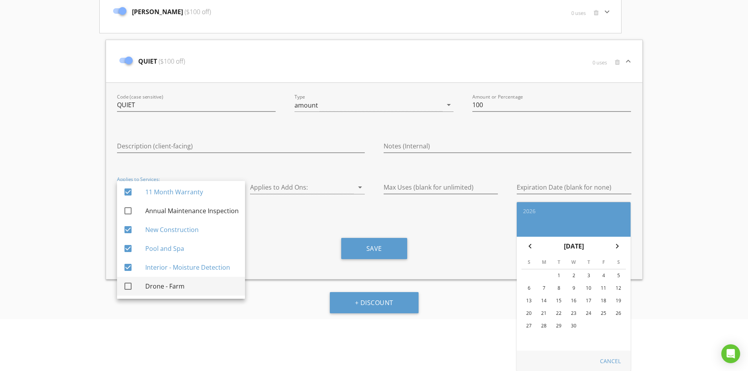
click at [153, 287] on div "Drone - Farm" at bounding box center [191, 286] width 93 height 9
checkbox input "true"
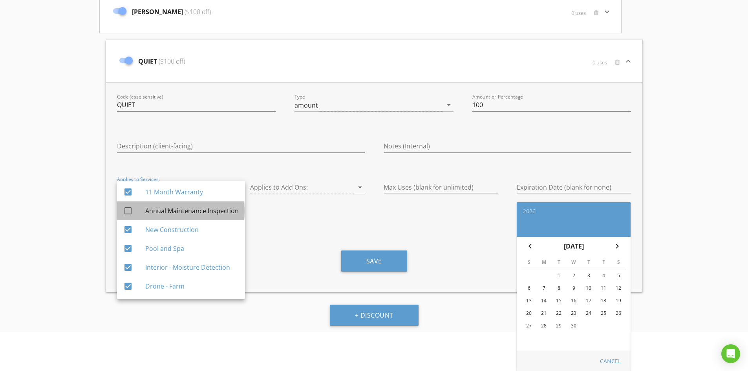
click at [231, 211] on div "Annual Maintenance Inspection" at bounding box center [191, 210] width 93 height 9
checkbox input "true"
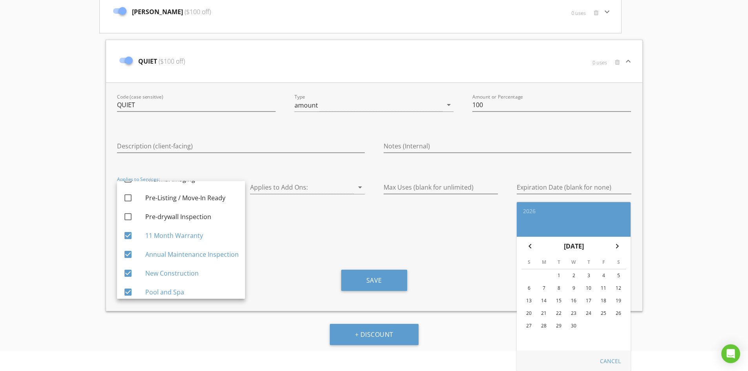
scroll to position [39, 0]
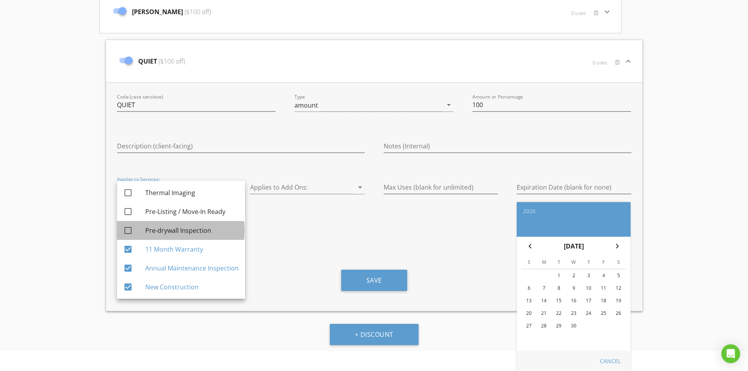
click at [193, 239] on div "Pre-drywall Inspection" at bounding box center [191, 230] width 93 height 19
checkbox input "true"
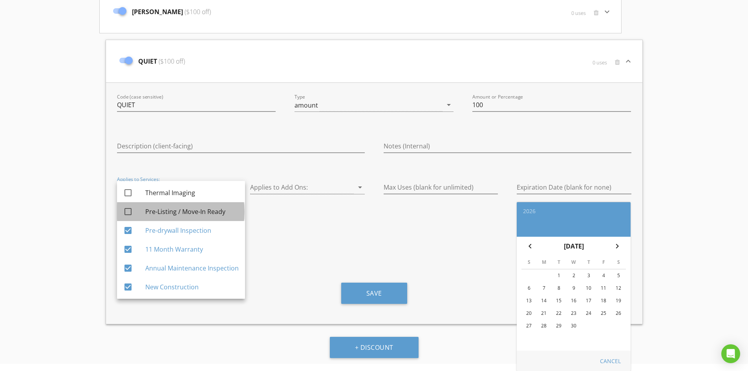
click at [203, 213] on div "Pre-Listing / Move-In Ready" at bounding box center [191, 211] width 93 height 9
checkbox input "true"
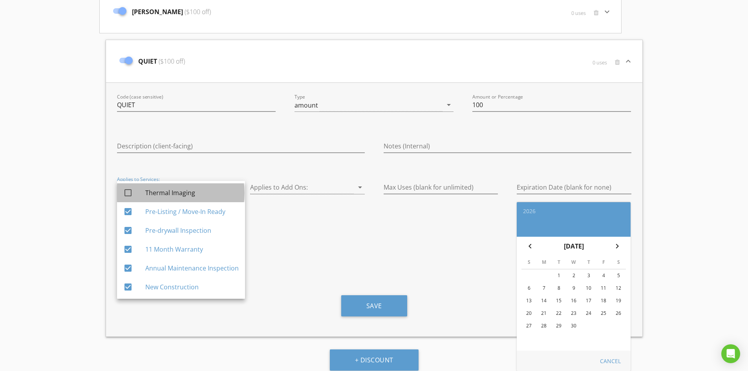
click at [200, 184] on div "Thermal Imaging" at bounding box center [191, 192] width 93 height 19
checkbox input "true"
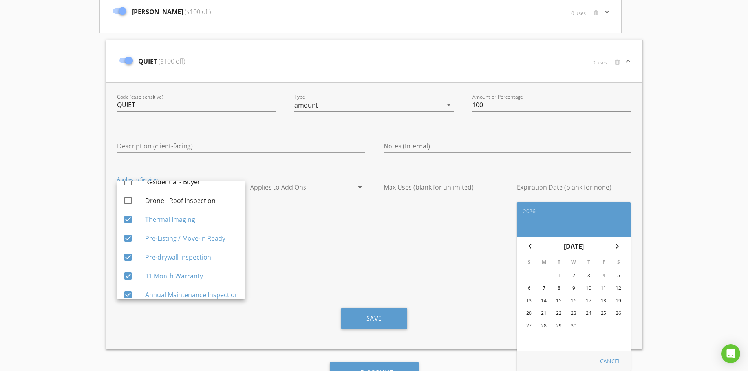
scroll to position [0, 0]
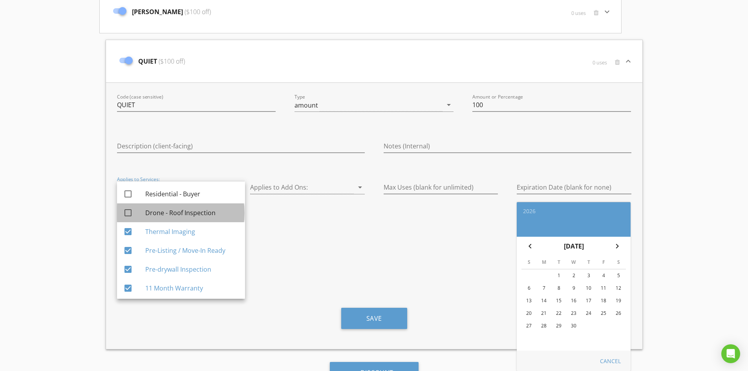
click at [194, 207] on div "Drone - Roof Inspection" at bounding box center [191, 212] width 93 height 19
checkbox input "true"
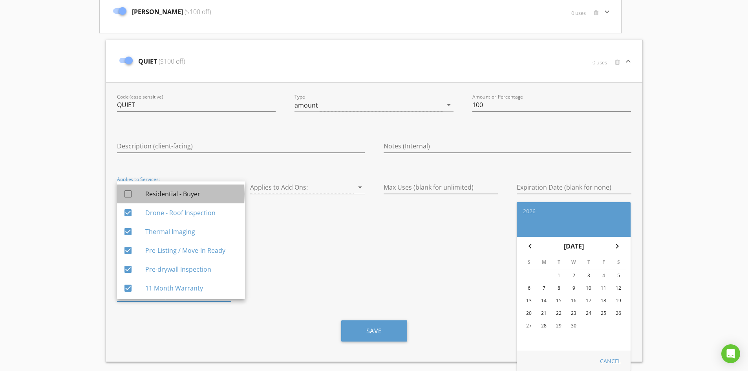
click at [194, 194] on div "Residential - Buyer" at bounding box center [191, 193] width 93 height 9
checkbox input "true"
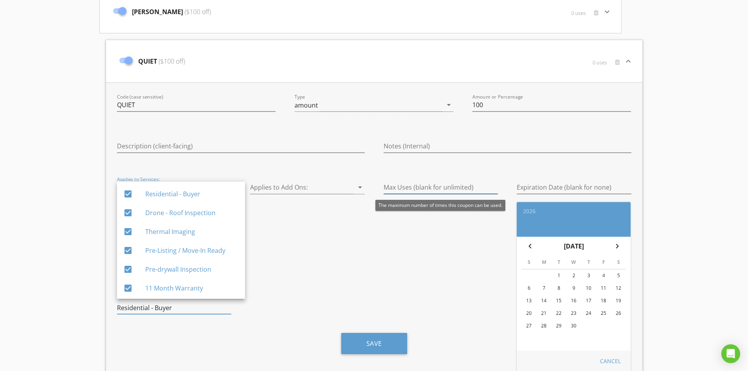
click at [432, 185] on input "Max Uses (blank for unlimited)" at bounding box center [441, 187] width 115 height 13
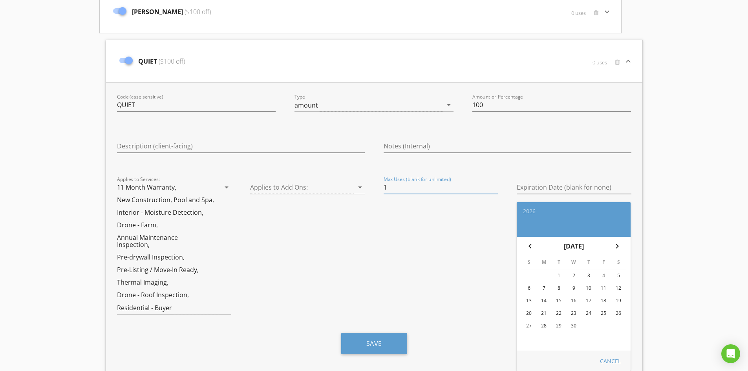
type input "1"
click at [567, 191] on input "Expiration Date (blank for none)" at bounding box center [574, 187] width 115 height 13
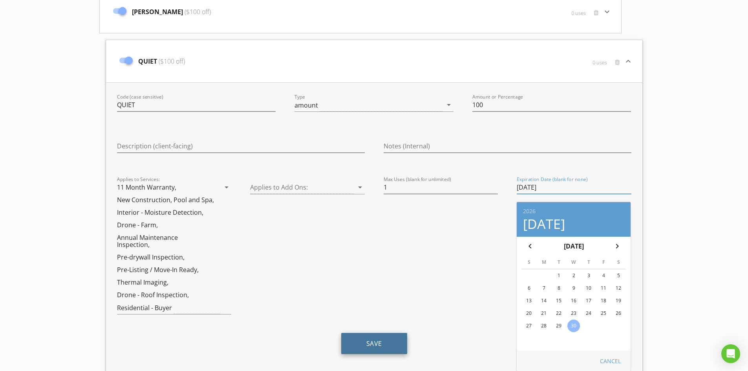
type input "2026-09-30"
click at [392, 338] on button "Save" at bounding box center [374, 343] width 66 height 21
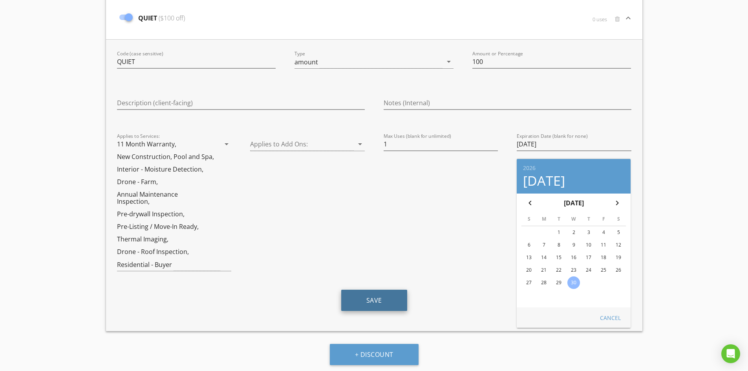
click at [391, 308] on button "Save" at bounding box center [374, 300] width 66 height 21
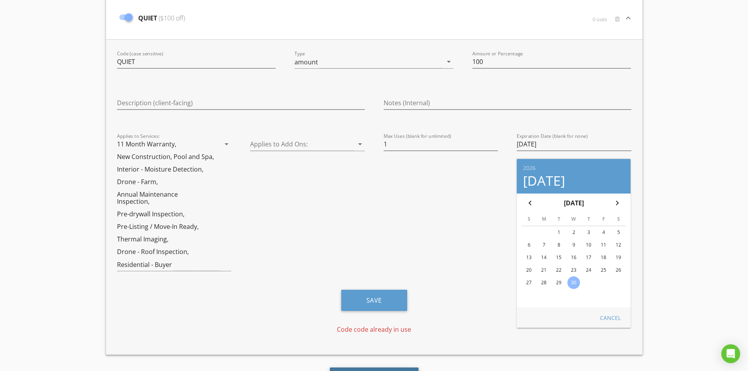
click at [380, 370] on button "+ Discount" at bounding box center [374, 378] width 89 height 21
type input "NEWCOUPON"
type input "10"
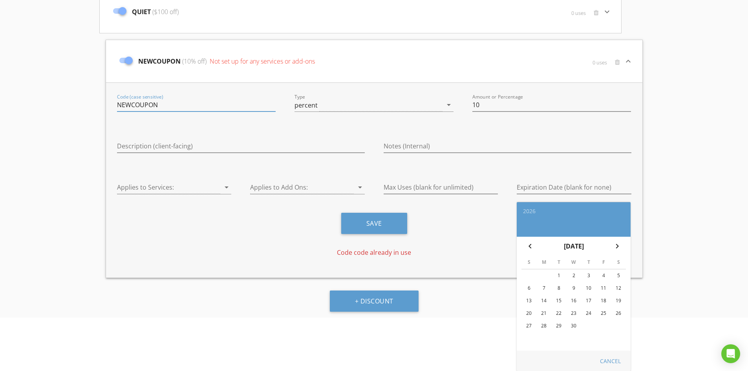
click at [236, 108] on input "NEWCOUPON" at bounding box center [196, 105] width 159 height 13
type input "ROTH"
click at [335, 107] on div "percent" at bounding box center [369, 105] width 148 height 13
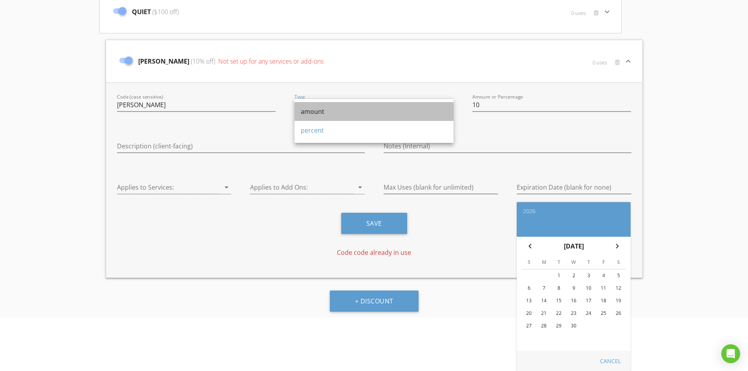
click at [337, 112] on div "amount" at bounding box center [374, 111] width 147 height 9
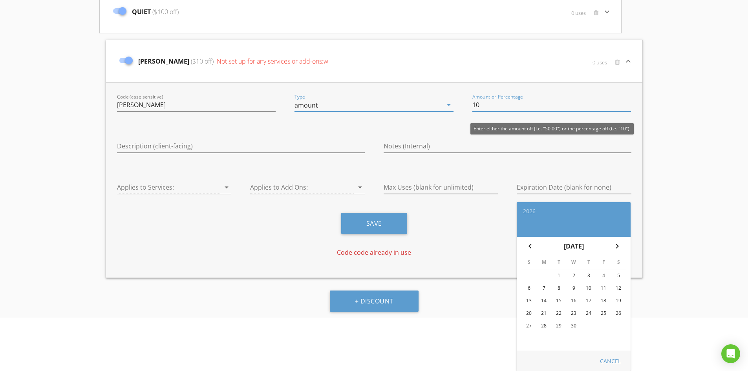
click at [507, 105] on input "10" at bounding box center [552, 105] width 159 height 13
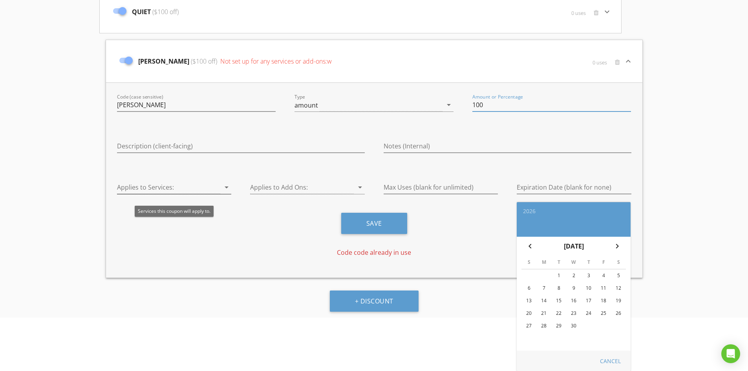
type input "100"
click at [199, 185] on div at bounding box center [169, 187] width 104 height 13
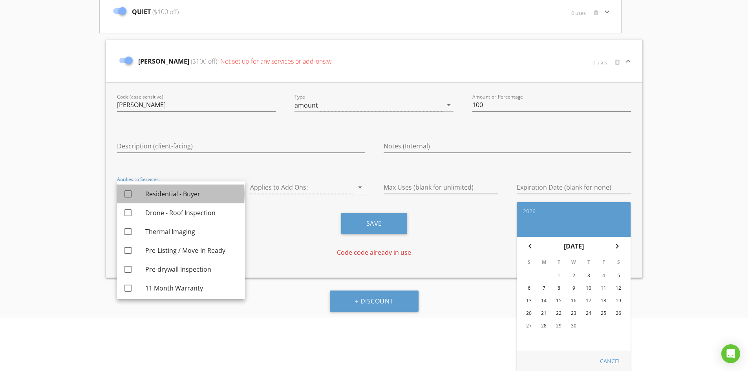
click at [203, 185] on div "Residential - Buyer" at bounding box center [191, 194] width 93 height 19
checkbox input "true"
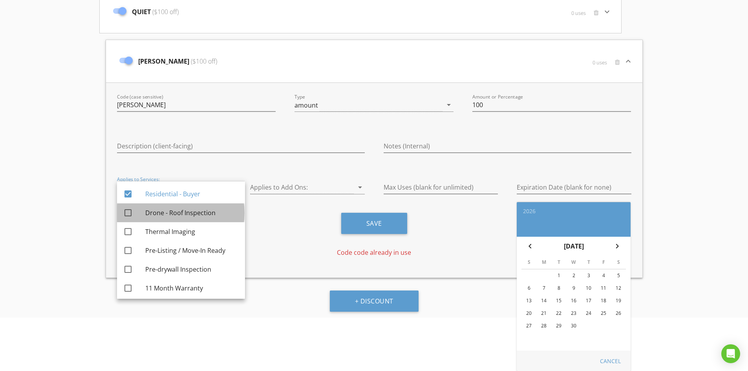
click at [195, 204] on div "Drone - Roof Inspection" at bounding box center [191, 212] width 93 height 19
checkbox input "true"
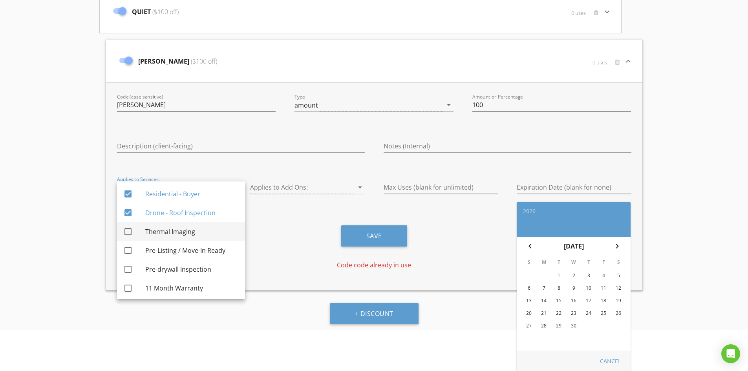
click at [183, 232] on div "Thermal Imaging" at bounding box center [191, 231] width 93 height 9
checkbox input "true"
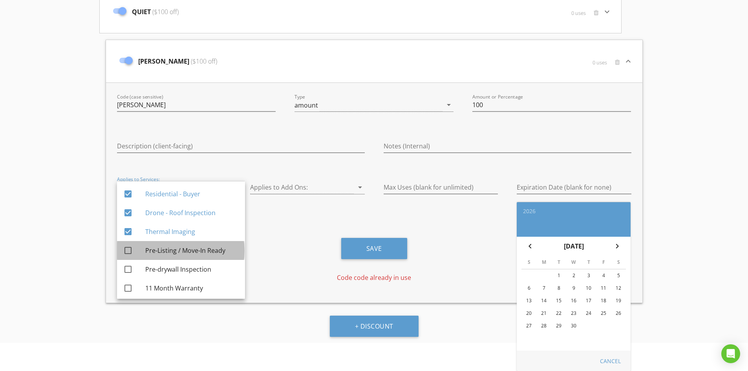
click at [182, 248] on div "Pre-Listing / Move-In Ready" at bounding box center [191, 250] width 93 height 9
checkbox input "true"
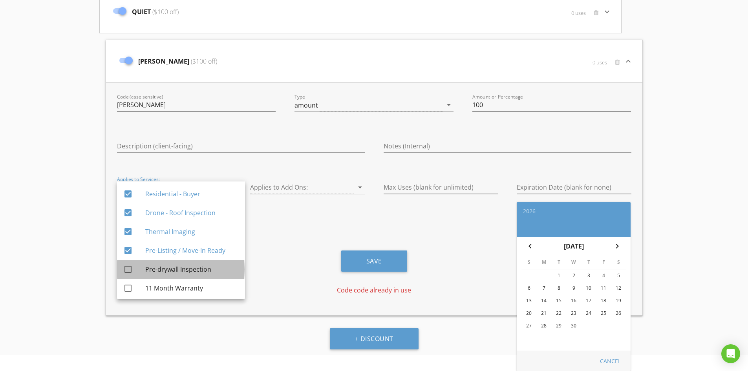
click at [181, 267] on div "Pre-drywall Inspection" at bounding box center [191, 269] width 93 height 9
checkbox input "true"
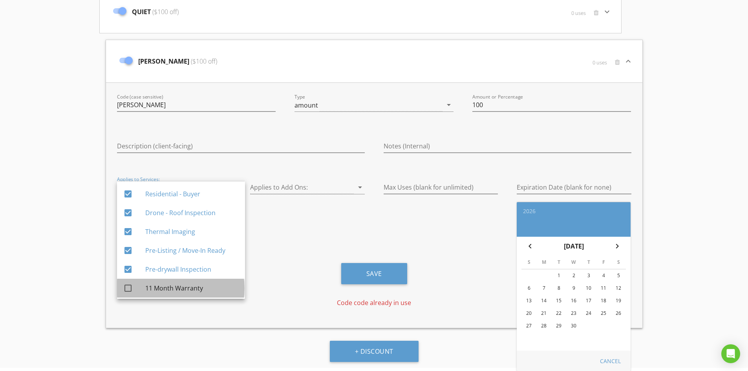
click at [181, 287] on div "11 Month Warranty" at bounding box center [191, 288] width 93 height 9
checkbox input "true"
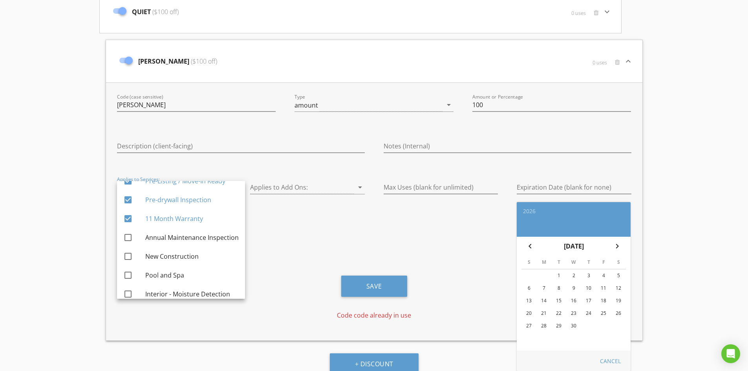
scroll to position [79, 0]
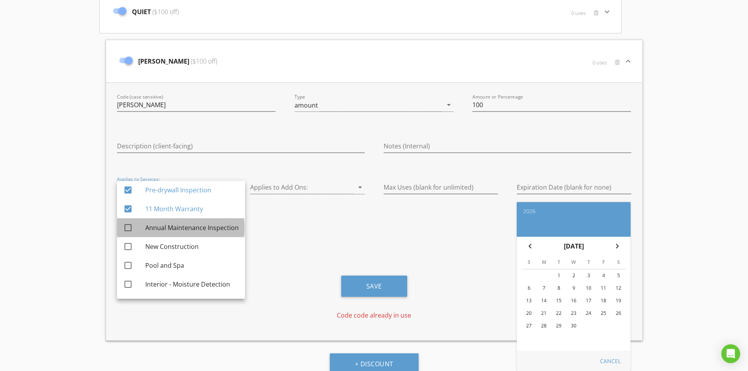
click at [213, 229] on div "Annual Maintenance Inspection" at bounding box center [191, 227] width 93 height 9
checkbox input "true"
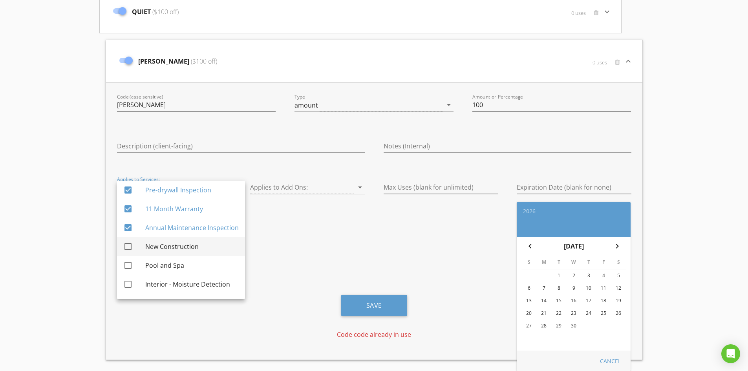
click at [187, 252] on div "New Construction" at bounding box center [191, 246] width 93 height 19
checkbox input "true"
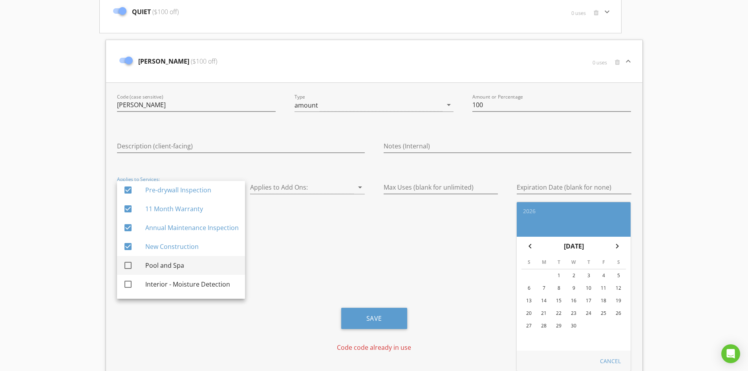
click at [169, 273] on div "Pool and Spa" at bounding box center [191, 265] width 93 height 19
checkbox input "true"
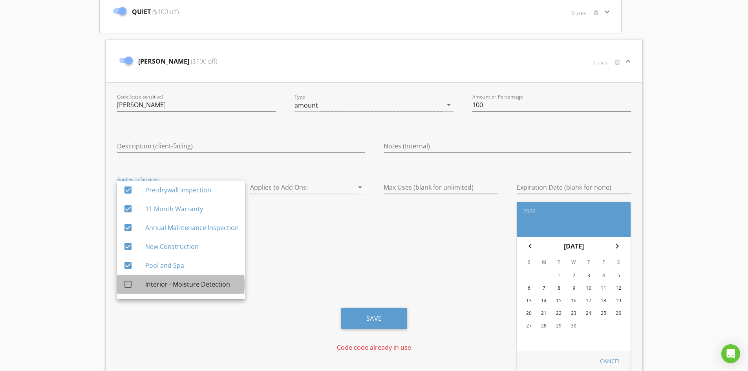
click at [177, 286] on div "Interior - Moisture Detection" at bounding box center [191, 284] width 93 height 9
checkbox input "true"
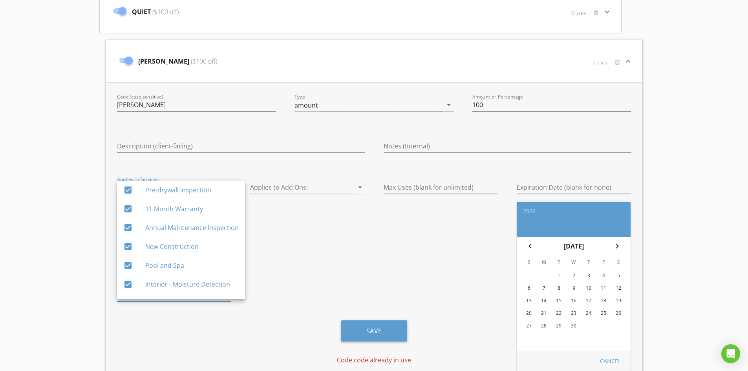
scroll to position [96, 0]
click at [175, 293] on div "Drone - Farm" at bounding box center [191, 286] width 93 height 19
checkbox input "true"
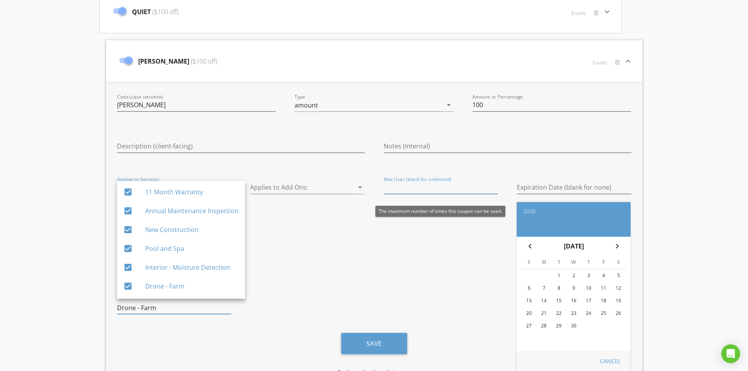
click at [419, 183] on input "Max Uses (blank for unlimited)" at bounding box center [441, 187] width 115 height 13
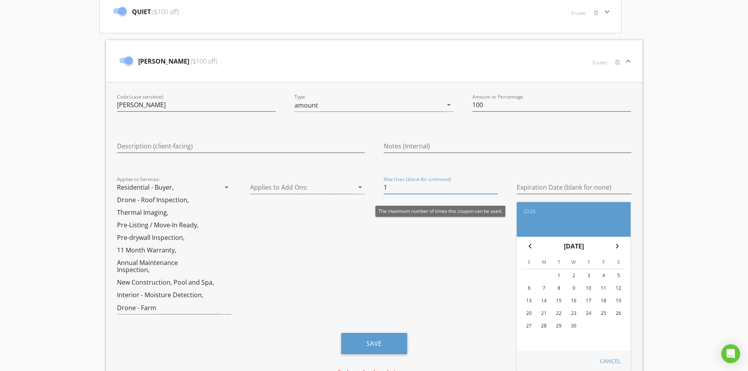
type input "1"
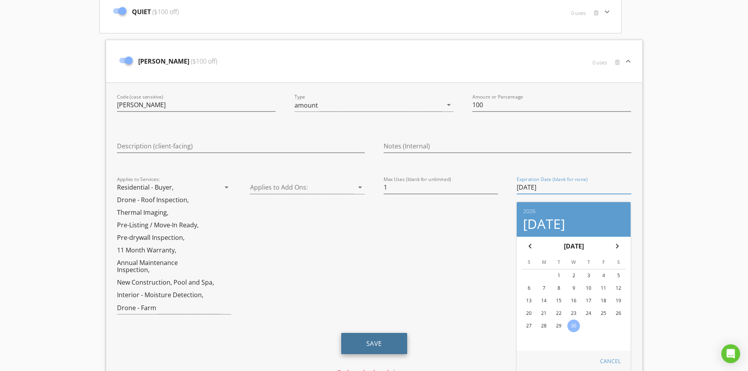
type input "2026-09-30"
click at [381, 351] on button "Save" at bounding box center [374, 343] width 66 height 21
click at [379, 338] on button "Save" at bounding box center [374, 343] width 66 height 21
drag, startPoint x: 748, startPoint y: 320, endPoint x: 753, endPoint y: 245, distance: 74.9
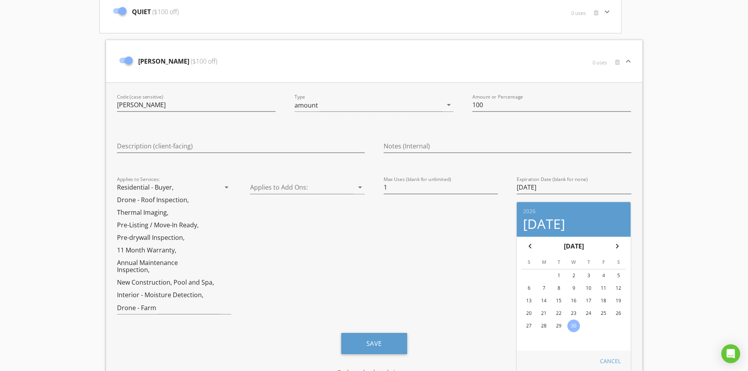
click at [635, 55] on div "ROTH ($100 off) 0 uses keyboard_arrow_down" at bounding box center [374, 61] width 537 height 42
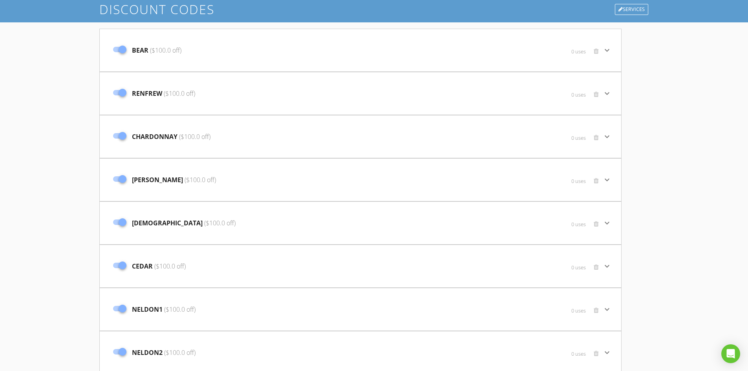
scroll to position [0, 0]
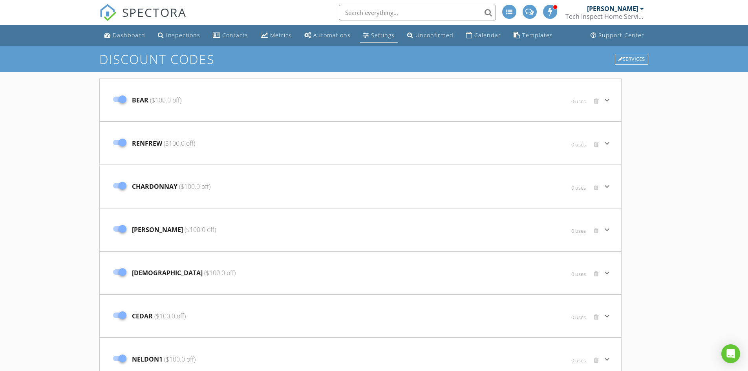
click at [384, 38] on div "Settings" at bounding box center [383, 34] width 24 height 7
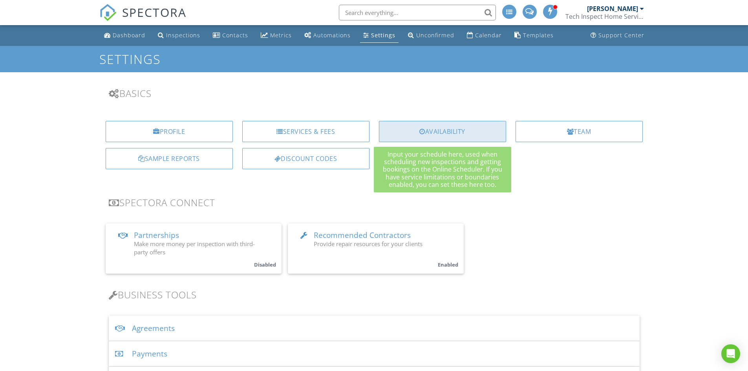
click at [466, 134] on div "Availability" at bounding box center [442, 131] width 127 height 21
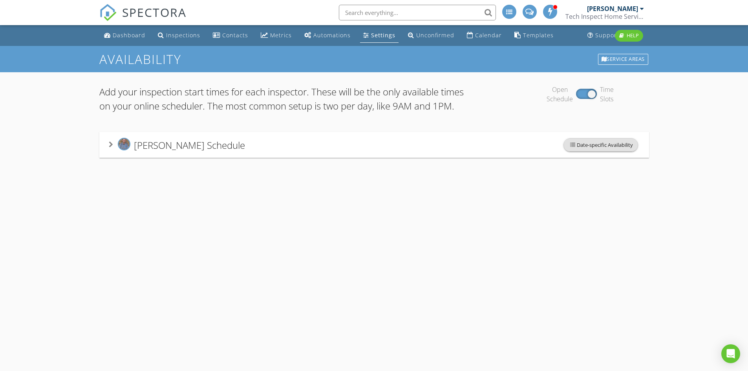
click at [585, 151] on span "Date-specific Availability" at bounding box center [601, 145] width 74 height 13
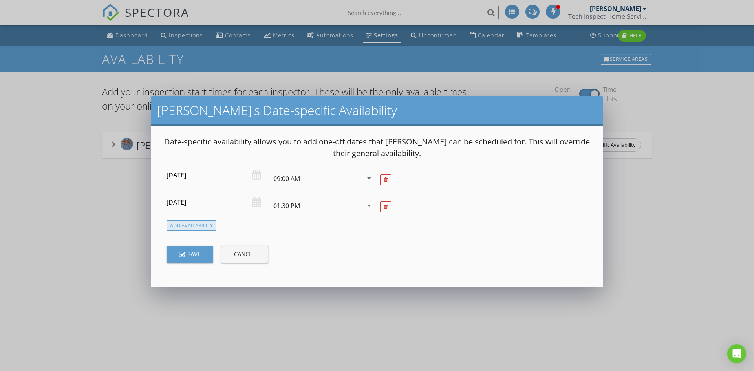
click at [198, 224] on div "Add Availability" at bounding box center [192, 225] width 50 height 11
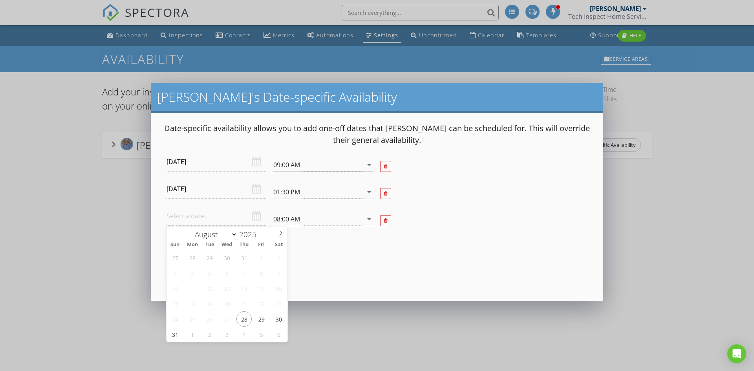
click at [206, 217] on input "text" at bounding box center [217, 216] width 101 height 19
select select "8"
click at [282, 233] on icon at bounding box center [280, 233] width 5 height 5
type input "[DATE]"
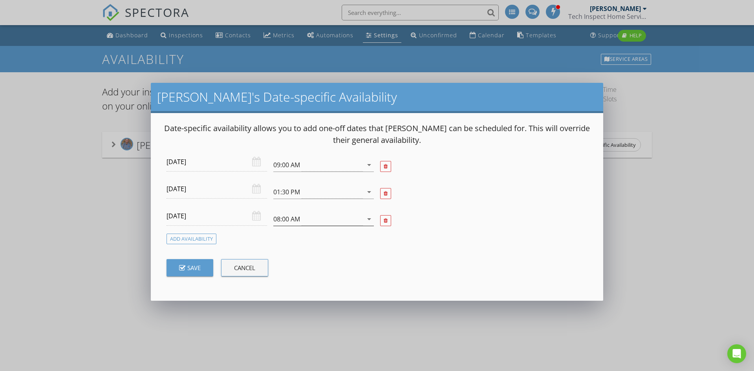
click at [315, 216] on div "08:00 AM" at bounding box center [318, 219] width 90 height 13
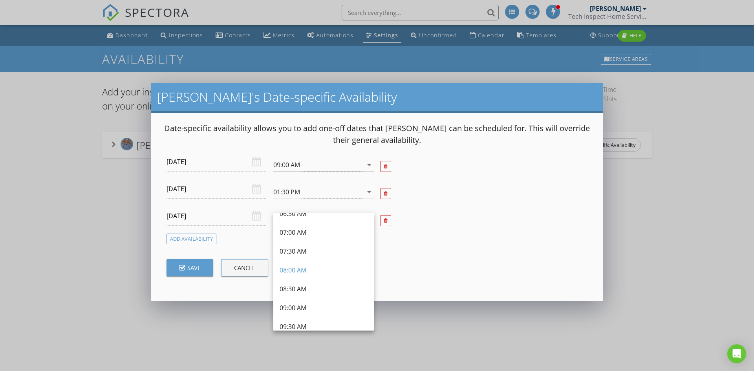
scroll to position [33, 0]
click at [304, 301] on div "09:00 AM" at bounding box center [324, 304] width 88 height 9
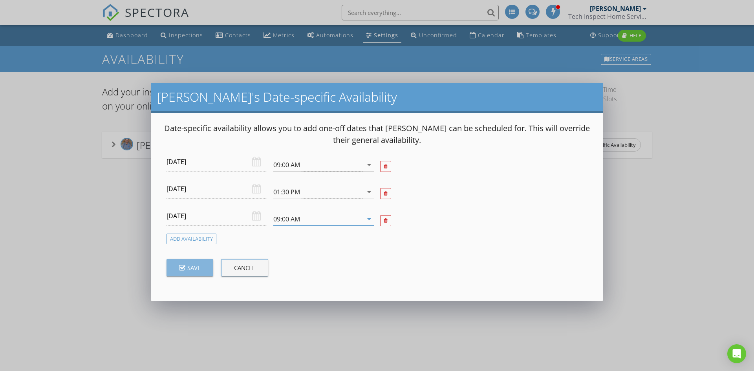
click at [180, 266] on icon "button" at bounding box center [182, 268] width 6 height 7
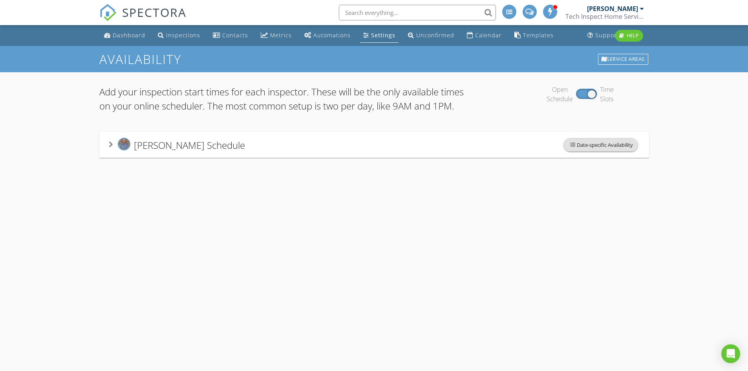
click at [598, 151] on span "Date-specific Availability" at bounding box center [601, 145] width 74 height 13
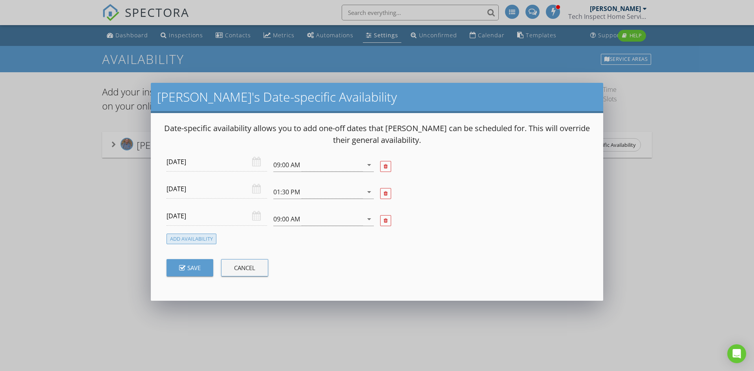
click at [197, 238] on div "Add Availability" at bounding box center [192, 239] width 50 height 11
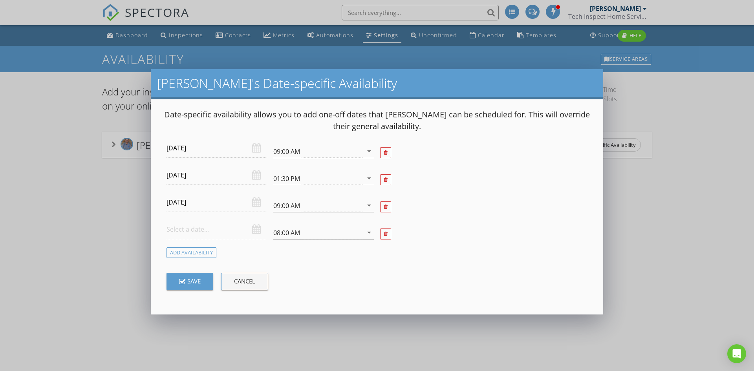
click at [209, 229] on input "text" at bounding box center [217, 229] width 101 height 19
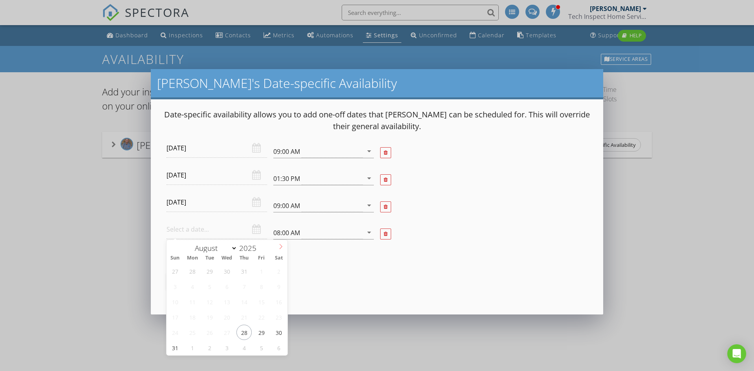
select select "8"
click at [282, 244] on icon at bounding box center [280, 246] width 5 height 5
type input "[DATE]"
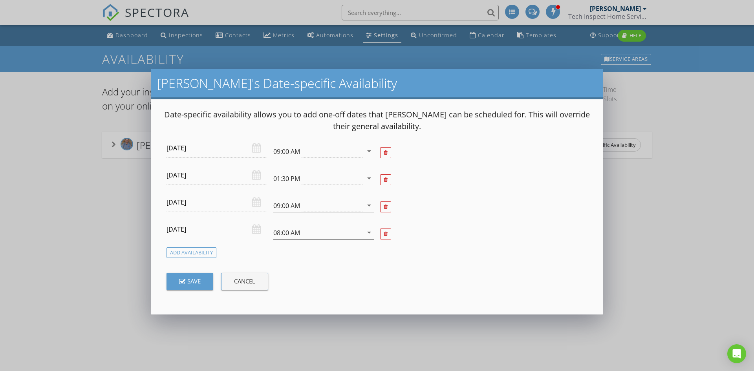
click at [321, 230] on div "08:00 AM" at bounding box center [318, 232] width 90 height 13
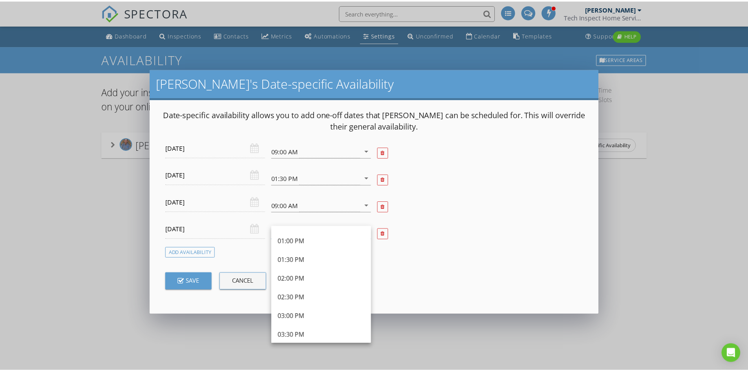
scroll to position [280, 0]
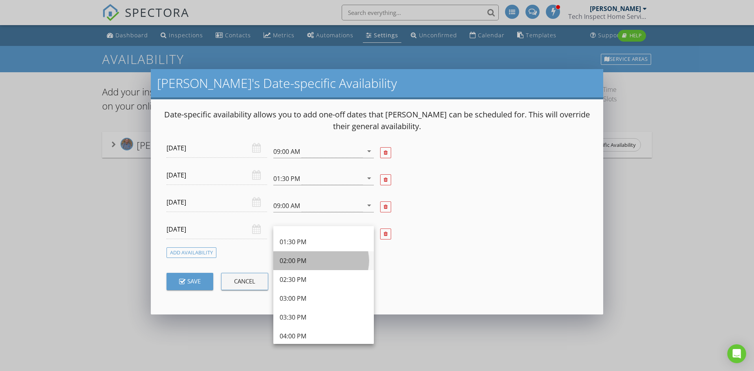
click at [338, 262] on div "02:00 PM" at bounding box center [324, 260] width 88 height 9
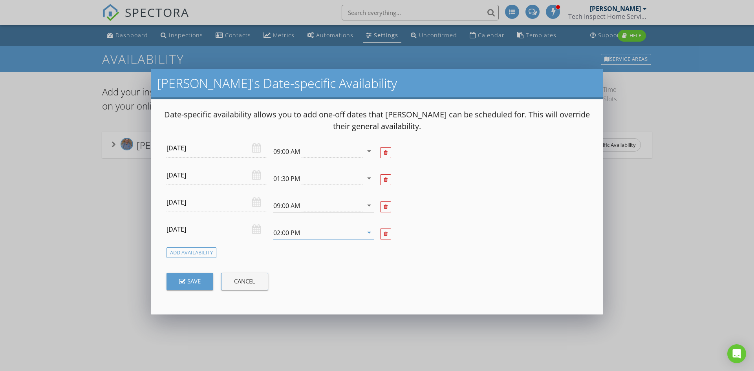
click at [195, 281] on div "Save" at bounding box center [190, 281] width 22 height 9
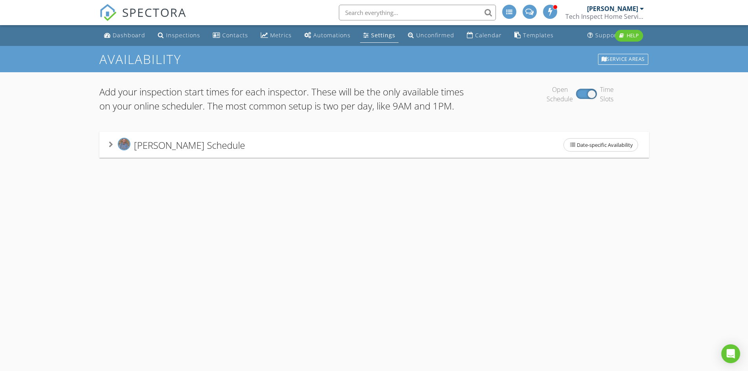
click at [240, 158] on div "[PERSON_NAME] Schedule Date-specific Availability" at bounding box center [374, 145] width 550 height 26
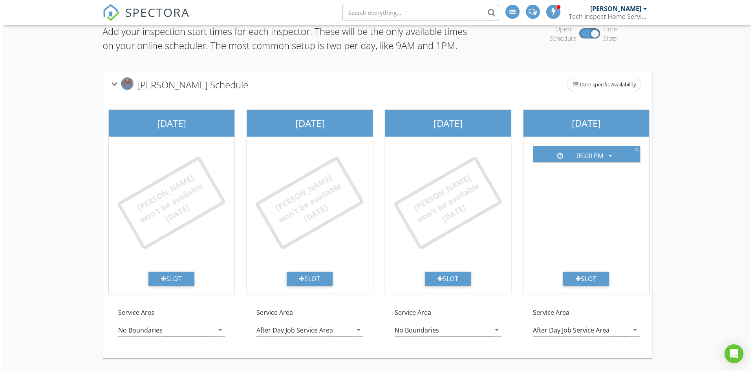
scroll to position [81, 0]
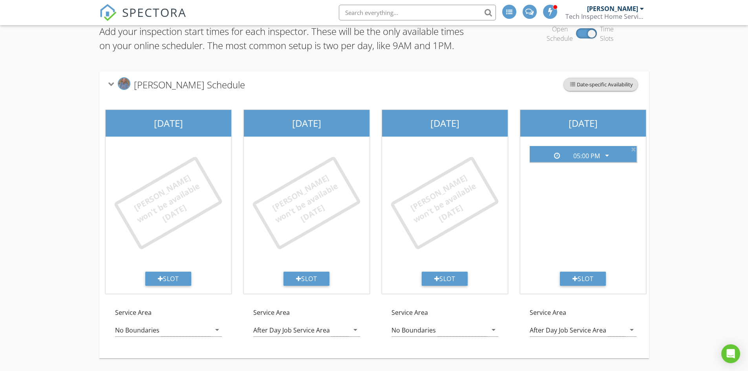
click at [624, 78] on span "Date-specific Availability" at bounding box center [601, 84] width 74 height 13
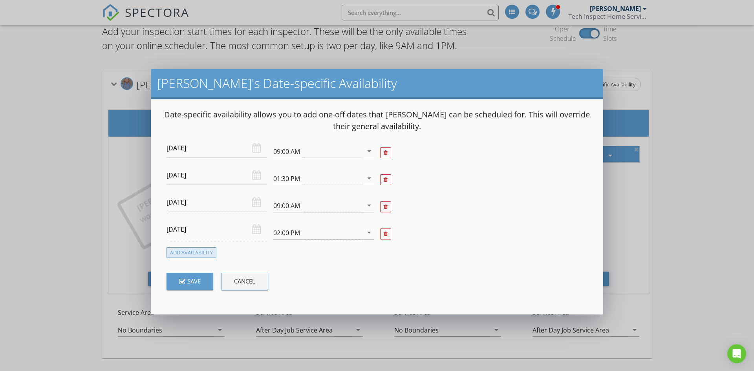
click at [194, 252] on div "Add Availability" at bounding box center [192, 252] width 50 height 11
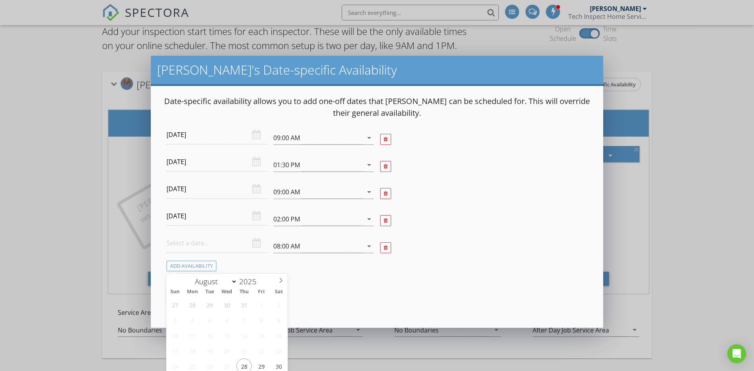
click at [204, 243] on input "text" at bounding box center [217, 243] width 101 height 19
select select "8"
click at [278, 278] on icon at bounding box center [280, 280] width 5 height 5
type input "[DATE]"
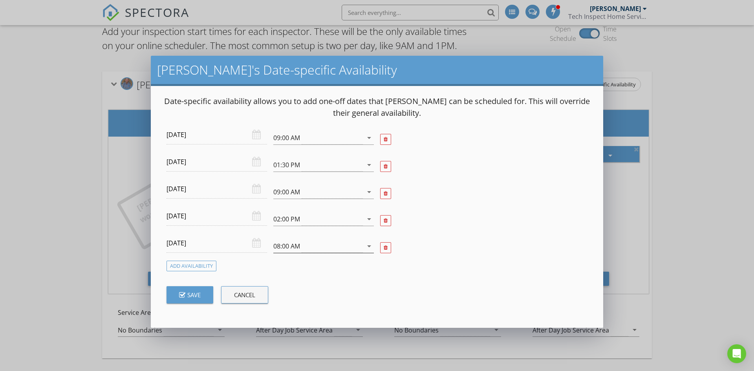
click at [336, 249] on div "08:00 AM" at bounding box center [318, 246] width 90 height 13
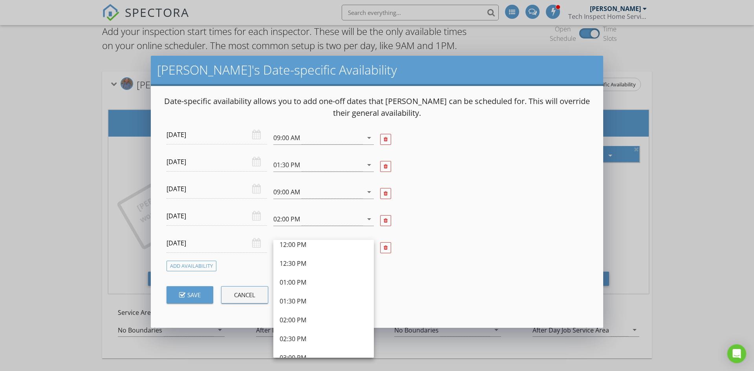
scroll to position [301, 0]
click at [338, 258] on div "02:00 PM" at bounding box center [324, 253] width 88 height 19
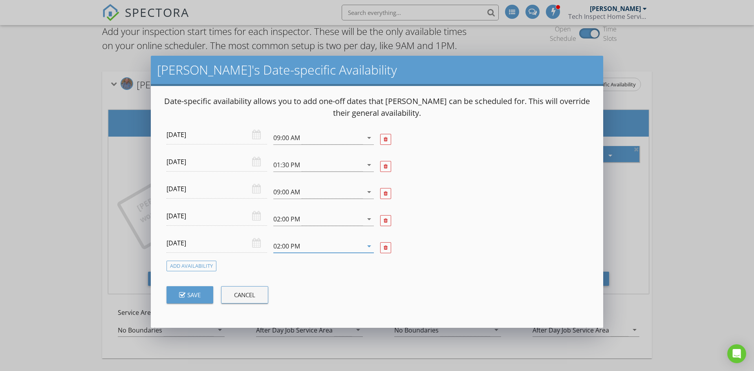
click at [348, 247] on div "02:00 PM" at bounding box center [318, 246] width 90 height 13
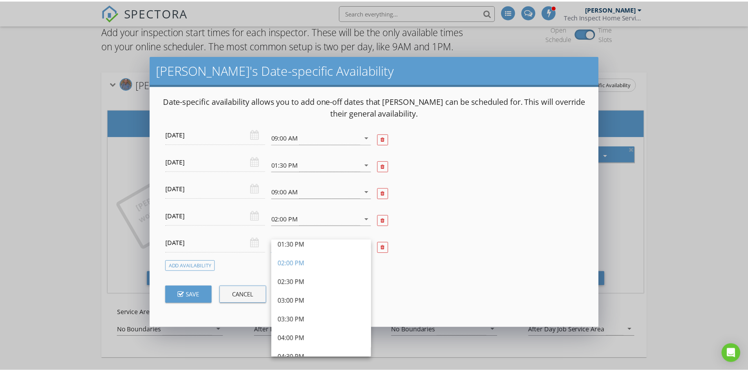
scroll to position [286, 0]
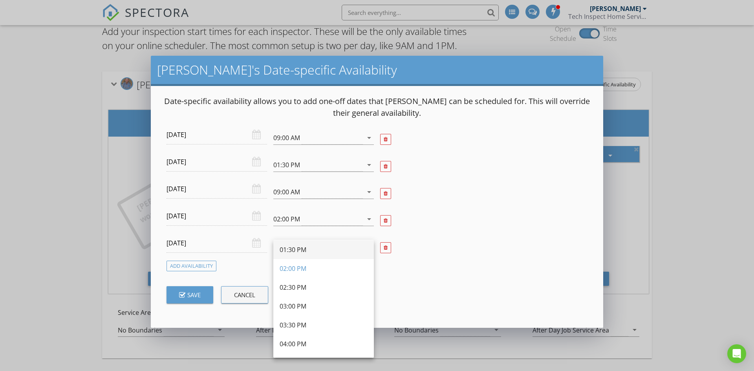
click at [326, 248] on div "01:30 PM" at bounding box center [324, 249] width 88 height 9
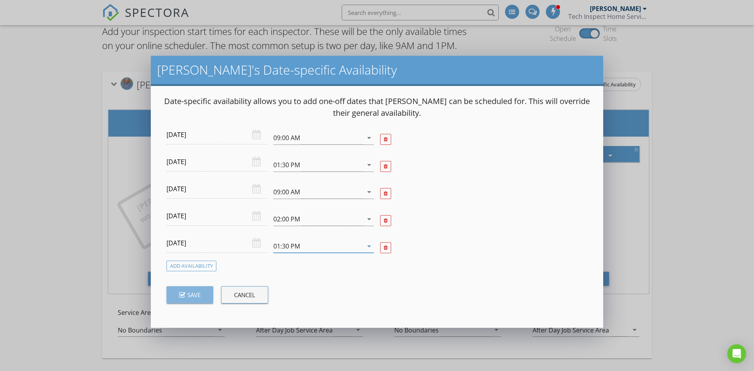
click at [180, 294] on icon "button" at bounding box center [182, 295] width 6 height 7
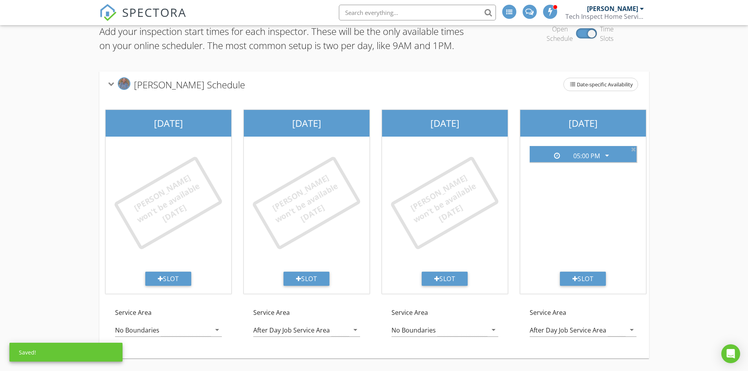
click at [55, 157] on div "Add your inspection start times for each inspector. These will be the only avai…" at bounding box center [374, 191] width 748 height 359
click at [55, 92] on div "Add your inspection start times for each inspector. These will be the only avai…" at bounding box center [374, 191] width 748 height 359
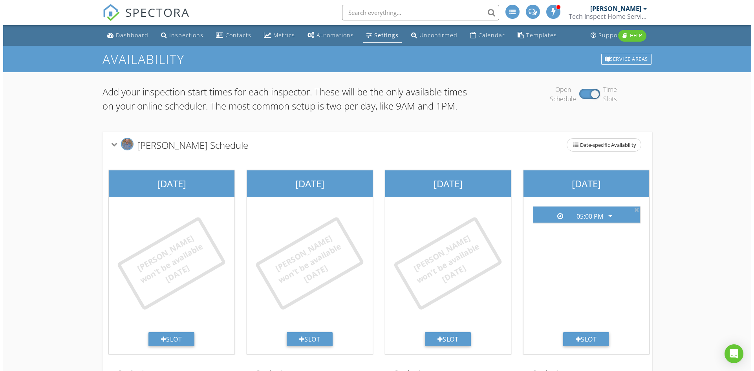
scroll to position [17, 0]
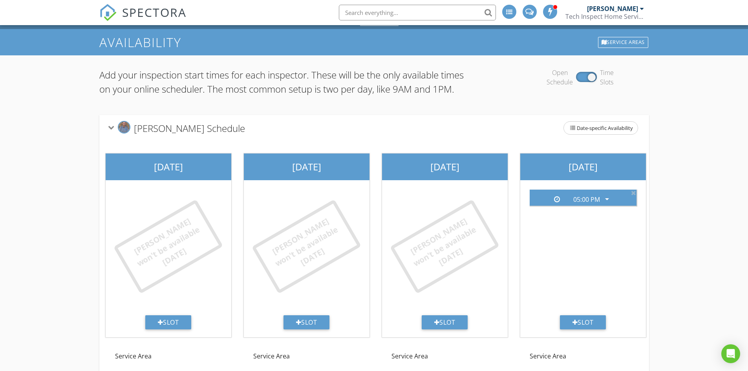
click at [110, 130] on icon at bounding box center [111, 127] width 6 height 4
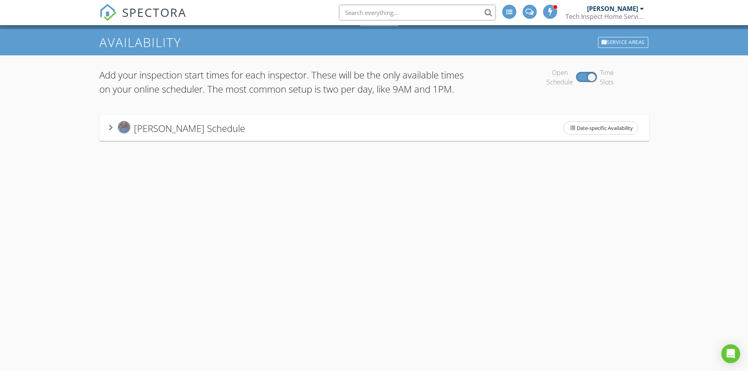
click at [110, 131] on icon at bounding box center [111, 128] width 4 height 6
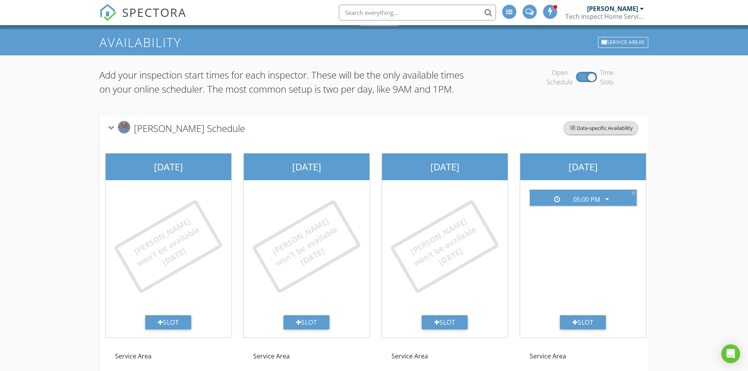
click at [590, 134] on span "Date-specific Availability" at bounding box center [601, 128] width 74 height 13
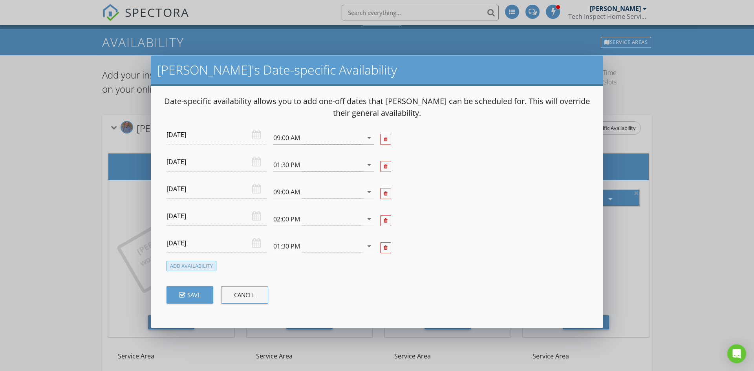
click at [192, 264] on div "Add Availability" at bounding box center [192, 266] width 50 height 11
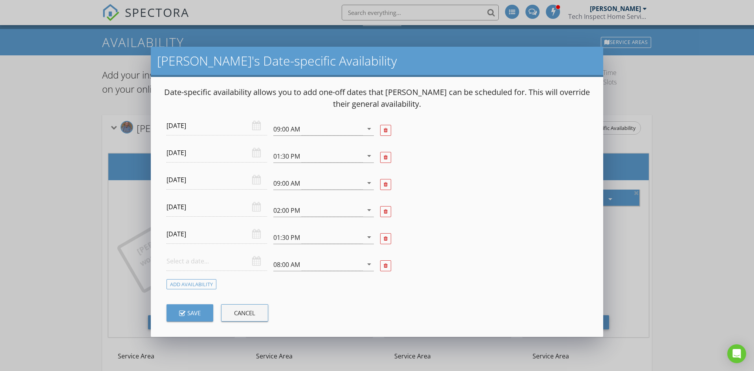
click at [217, 256] on input "text" at bounding box center [217, 261] width 101 height 19
type input "[DATE]"
click at [295, 257] on div "08:00 AM arrow_drop_down" at bounding box center [323, 266] width 101 height 26
click at [293, 269] on div "08:00 AM" at bounding box center [318, 264] width 90 height 13
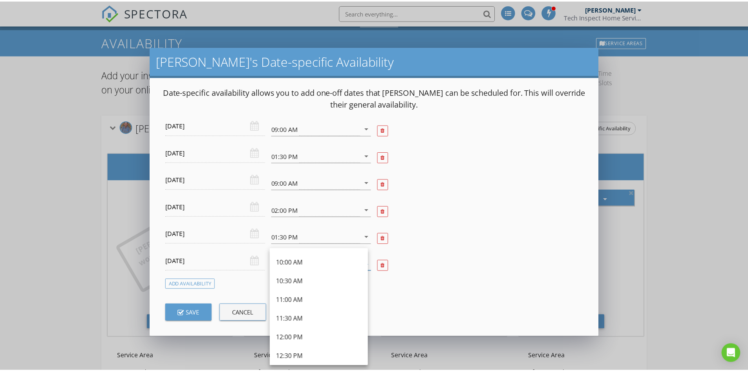
scroll to position [180, 0]
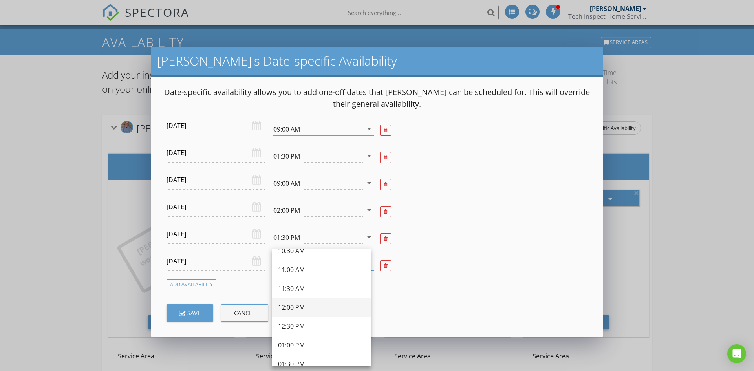
click at [330, 308] on div "12:00 PM" at bounding box center [321, 307] width 86 height 9
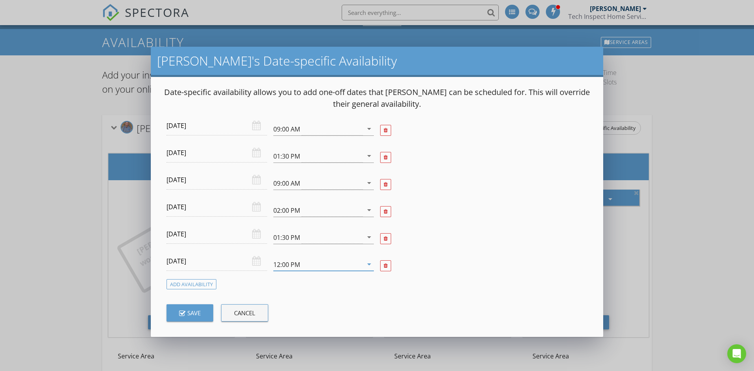
click at [191, 317] on div "Save" at bounding box center [190, 313] width 22 height 9
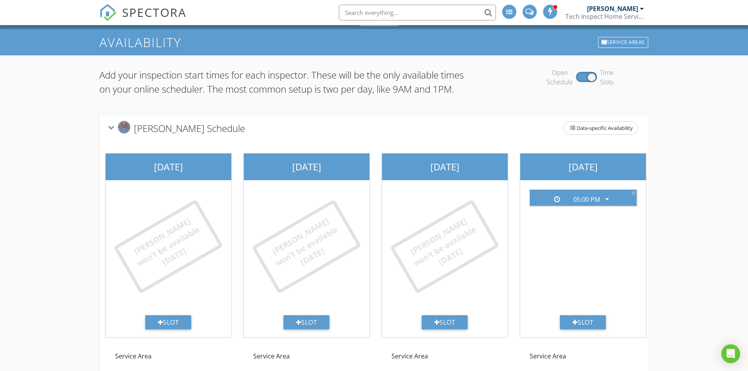
click at [60, 242] on div "Add your inspection start times for each inspector. These will be the only avai…" at bounding box center [374, 234] width 748 height 359
